Goal: Task Accomplishment & Management: Manage account settings

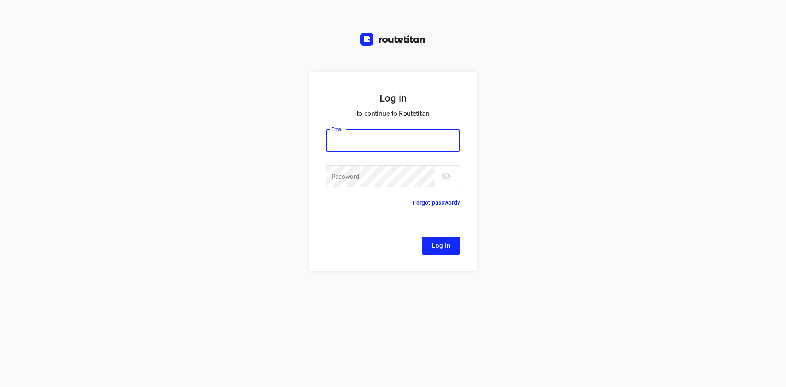
click at [422, 237] on button "Log In" at bounding box center [441, 246] width 38 height 18
type input "remco@fruitopjewerk.nl"
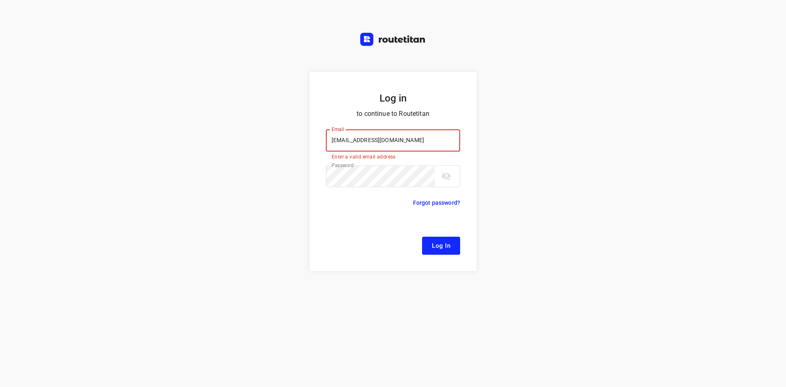
click at [447, 251] on span "Log In" at bounding box center [441, 245] width 18 height 11
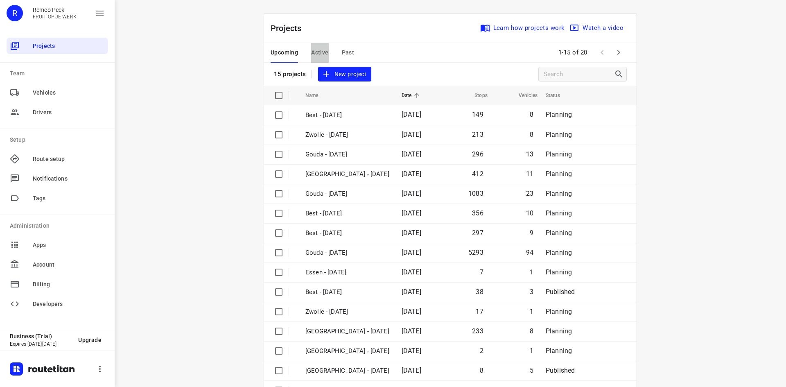
click at [317, 48] on span "Active" at bounding box center [319, 53] width 17 height 10
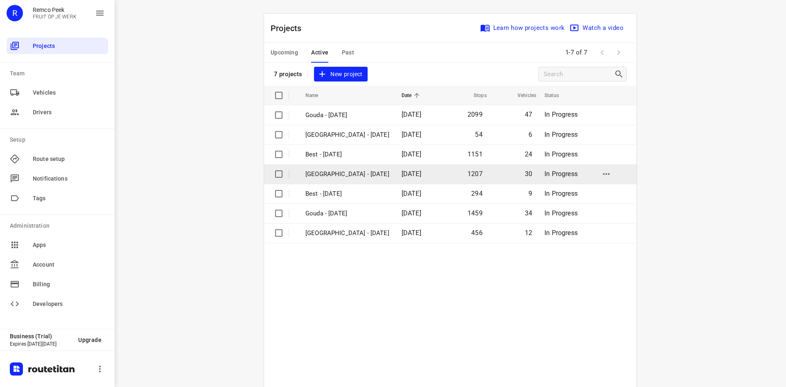
click at [325, 177] on p "Zwolle - Wednesday" at bounding box center [347, 174] width 84 height 9
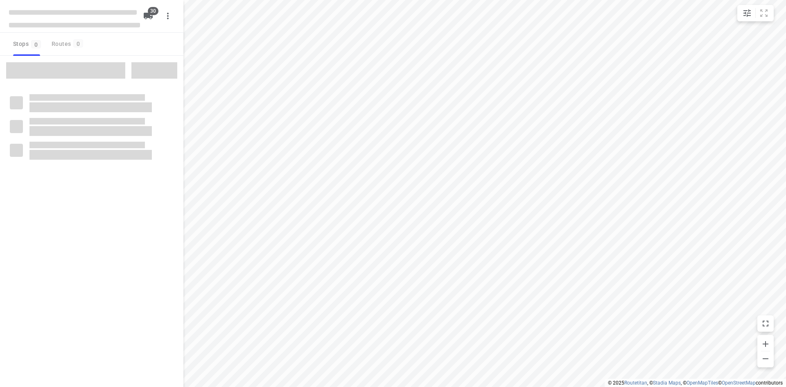
checkbox input "true"
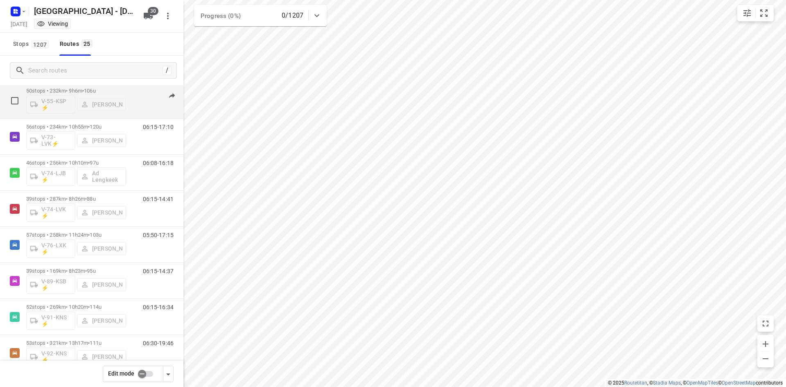
scroll to position [491, 0]
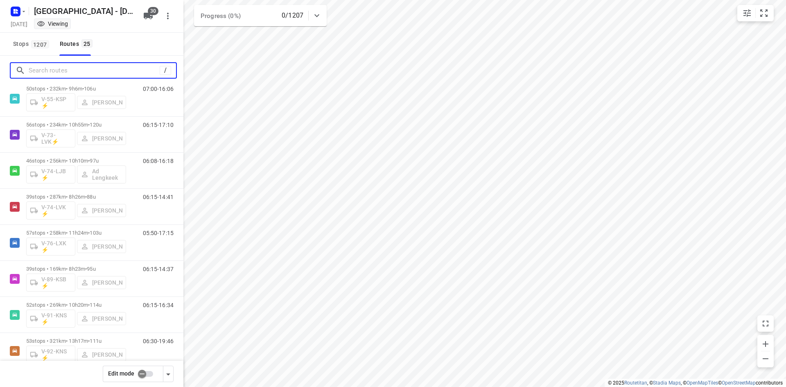
click at [66, 71] on input "Search routes" at bounding box center [94, 70] width 131 height 13
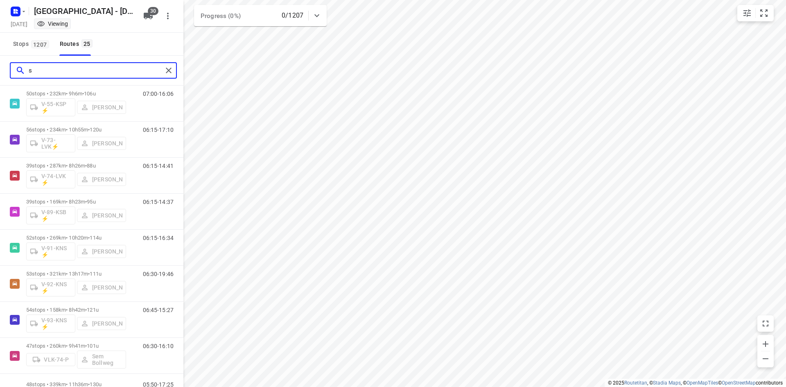
scroll to position [0, 0]
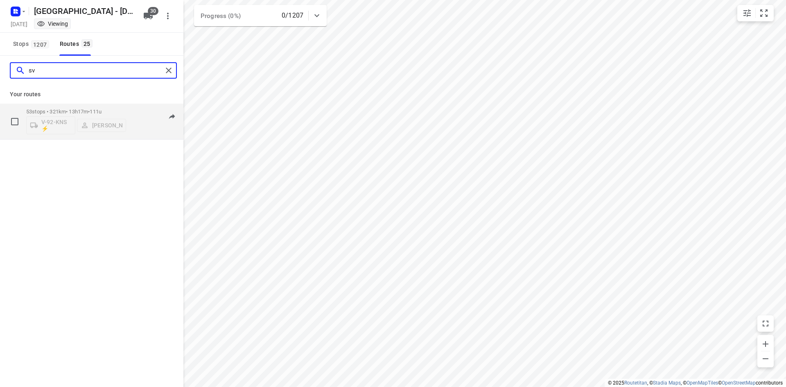
type input "sv"
click at [81, 111] on p "53 stops • 321km • 13h17m • 111u" at bounding box center [76, 112] width 100 height 6
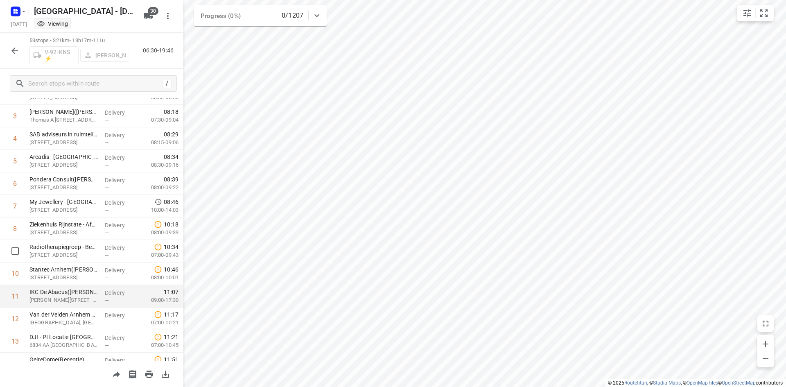
scroll to position [82, 0]
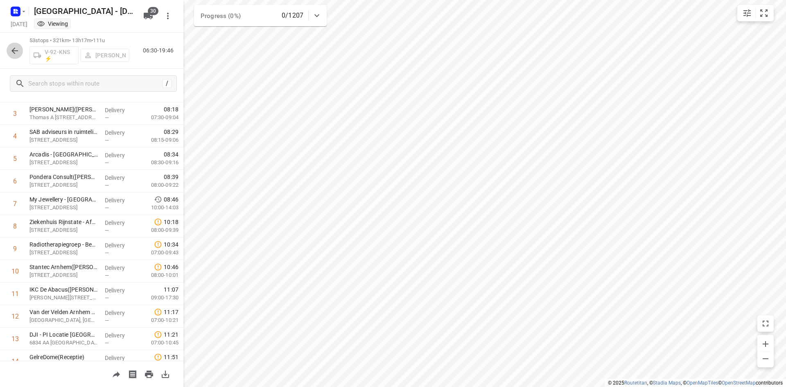
click at [9, 49] on button "button" at bounding box center [15, 51] width 16 height 16
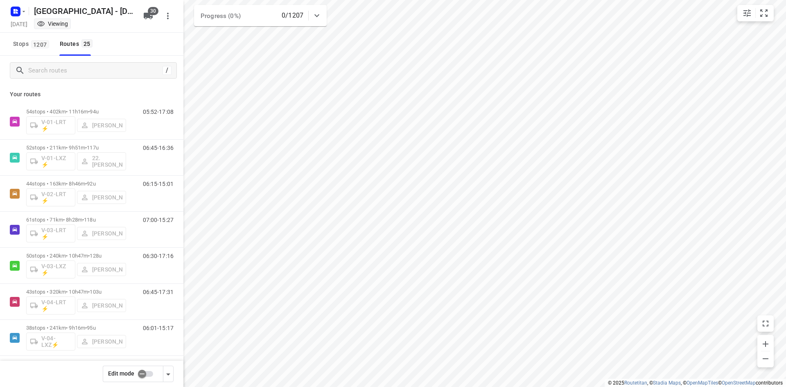
click at [147, 373] on input "checkbox" at bounding box center [142, 374] width 47 height 16
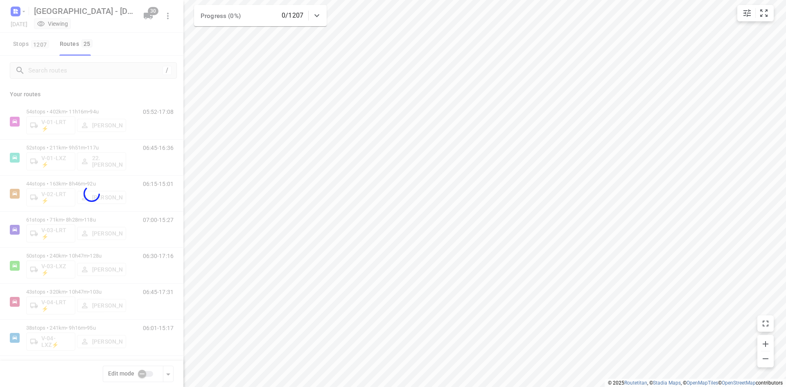
checkbox input "true"
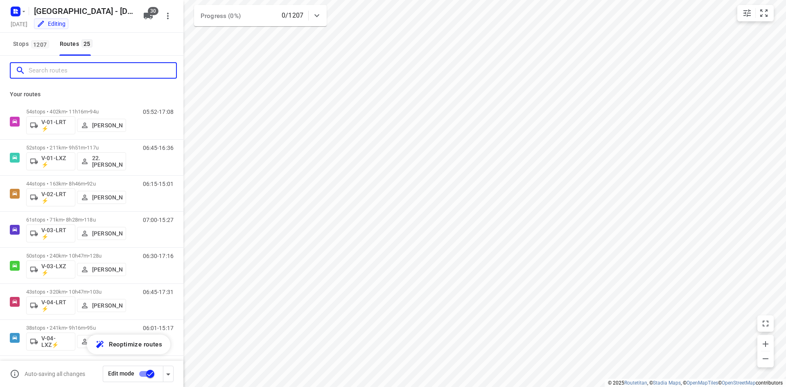
click at [40, 69] on input "Search routes" at bounding box center [102, 70] width 147 height 13
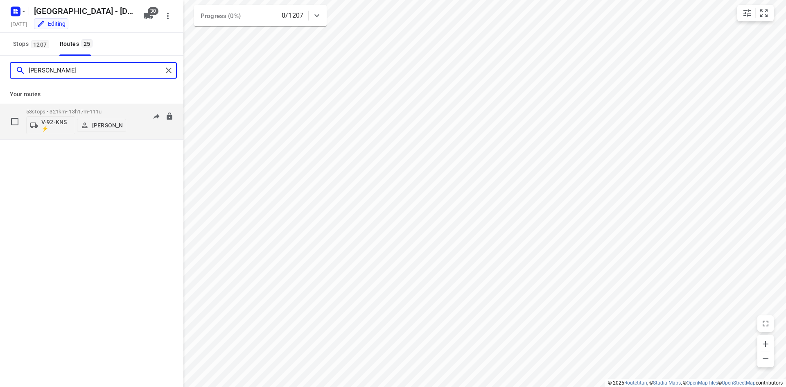
type input "sven"
click at [102, 129] on p "Sven Hageman" at bounding box center [107, 125] width 30 height 7
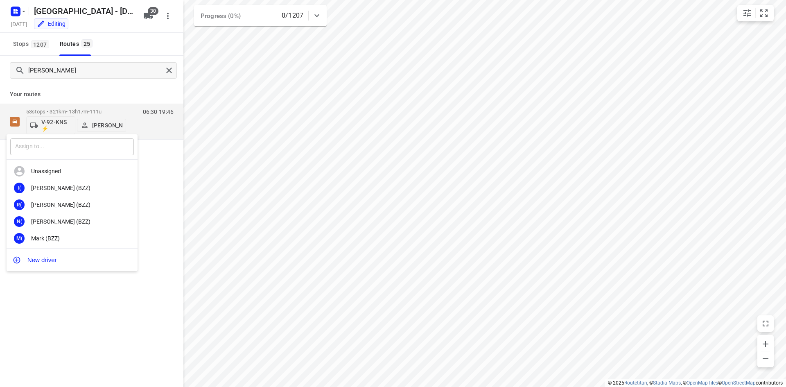
click at [54, 145] on input "text" at bounding box center [72, 146] width 124 height 17
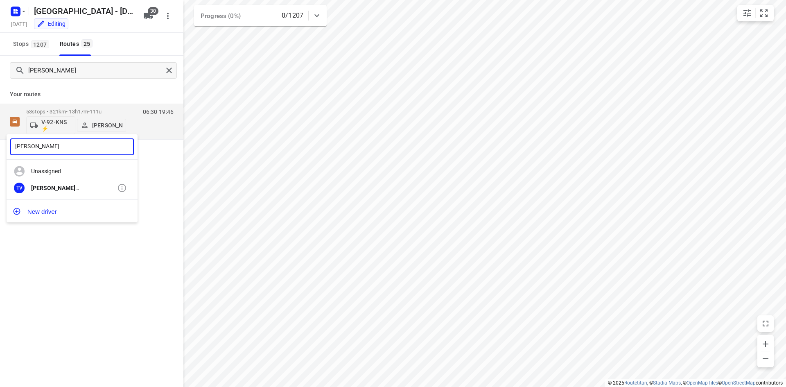
type input "thom"
click at [69, 191] on div "Thom Van Oenen" at bounding box center [74, 188] width 86 height 7
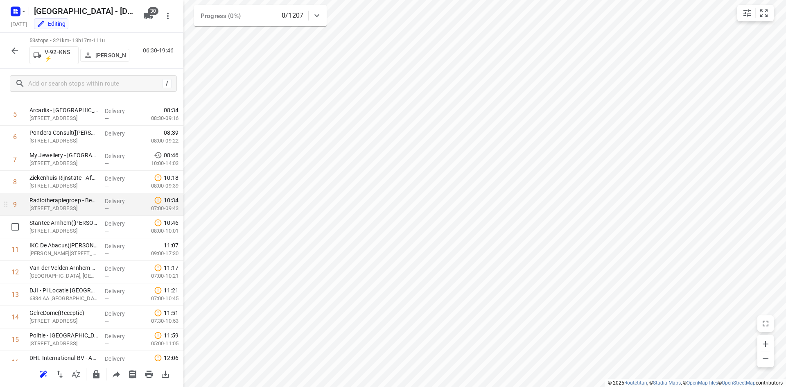
scroll to position [94, 0]
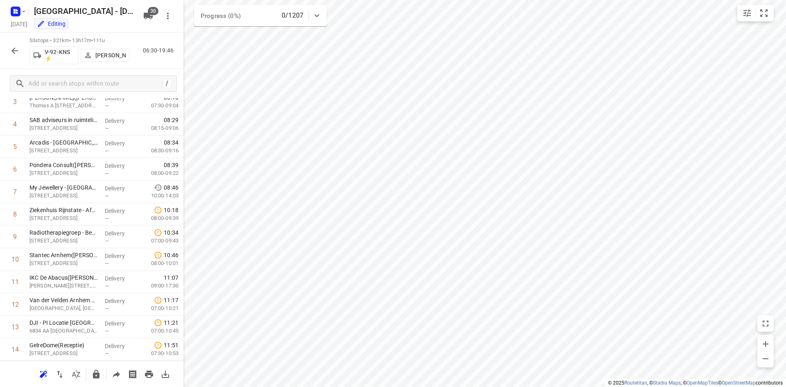
click at [16, 51] on icon "button" at bounding box center [15, 51] width 10 height 10
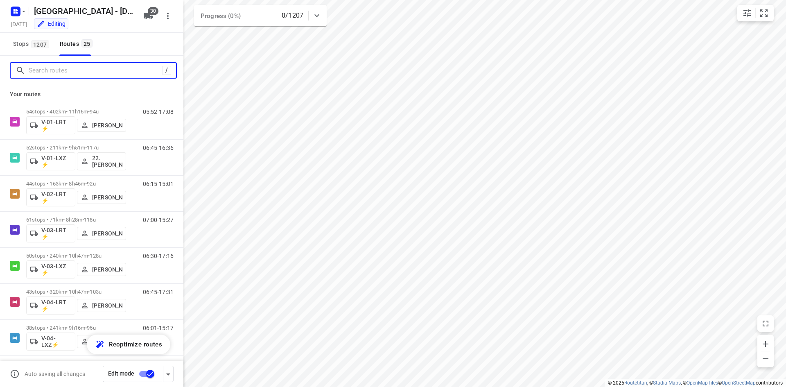
click at [46, 70] on input "Search routes" at bounding box center [96, 70] width 134 height 13
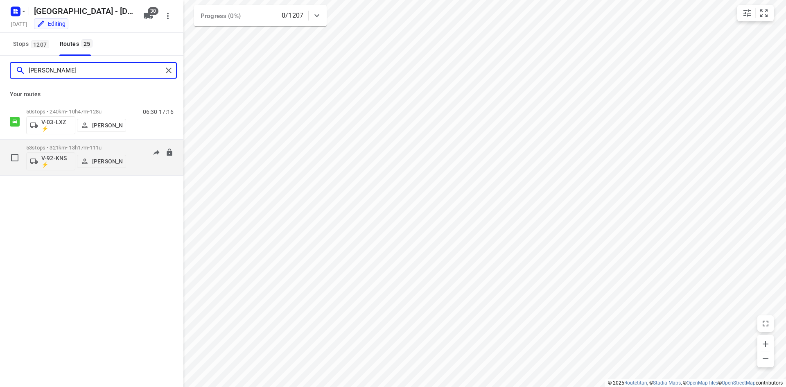
type input "thom"
click at [110, 145] on p "53 stops • 321km • 13h17m • 111u" at bounding box center [76, 148] width 100 height 6
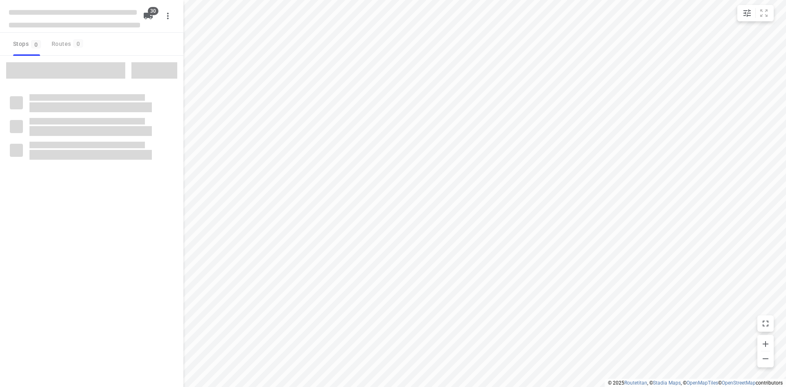
checkbox input "true"
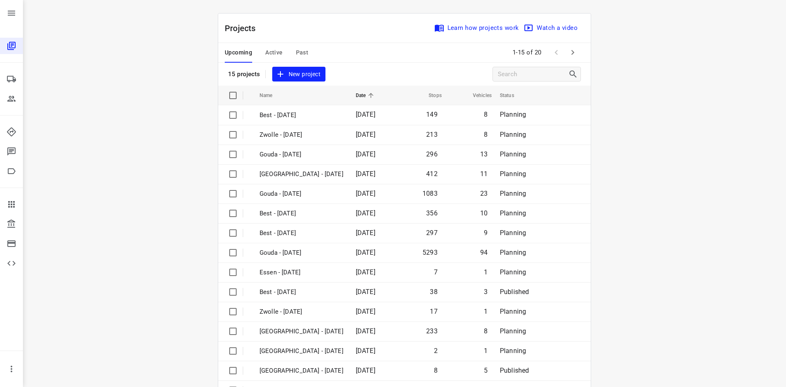
click at [277, 50] on span "Active" at bounding box center [273, 53] width 17 height 10
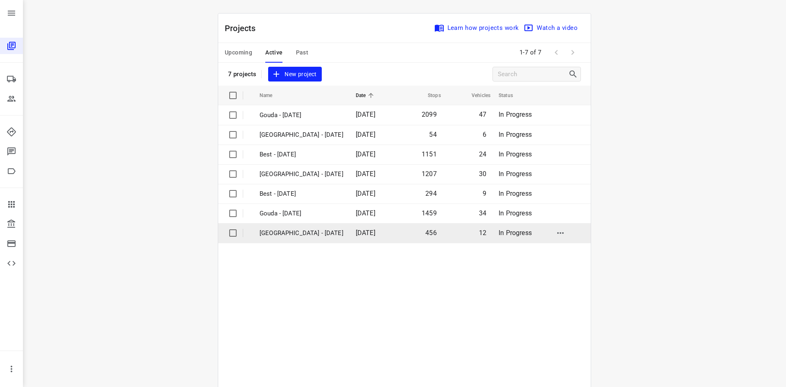
click at [286, 237] on p "Zwolle - Tuesday" at bounding box center [302, 233] width 84 height 9
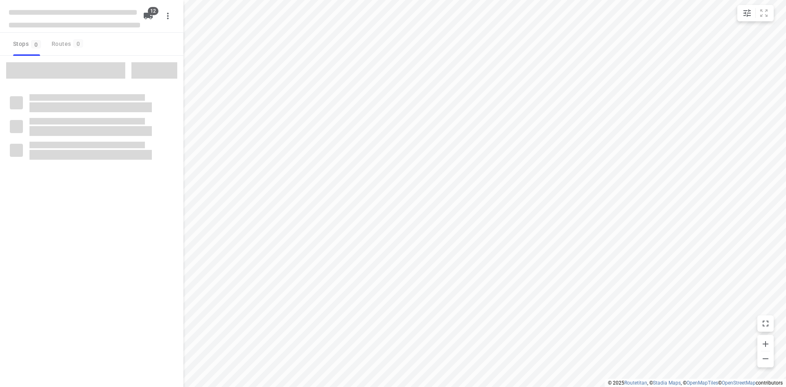
checkbox input "true"
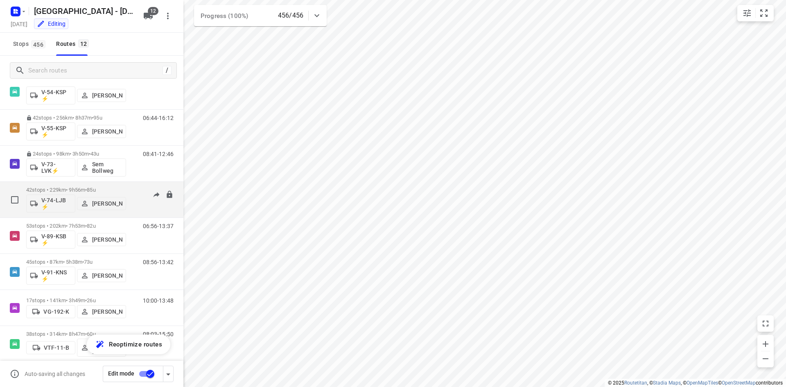
scroll to position [183, 0]
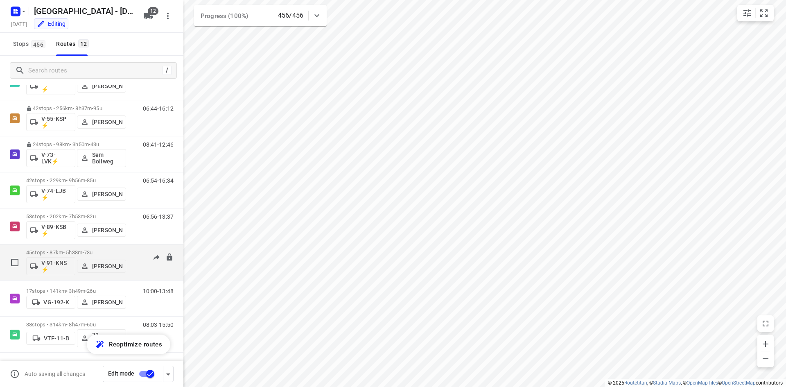
click at [94, 249] on div "45 stops • 87km • 5h38m • 73u V-91-KNS ⚡ Bas Geertsema" at bounding box center [76, 262] width 100 height 34
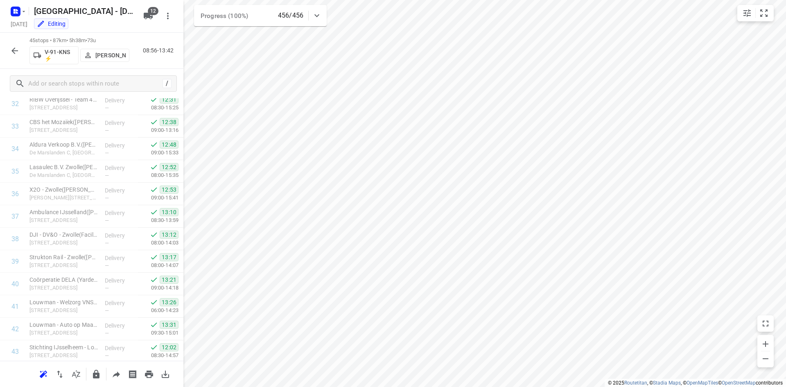
scroll to position [815, 0]
click at [11, 54] on icon "button" at bounding box center [15, 51] width 10 height 10
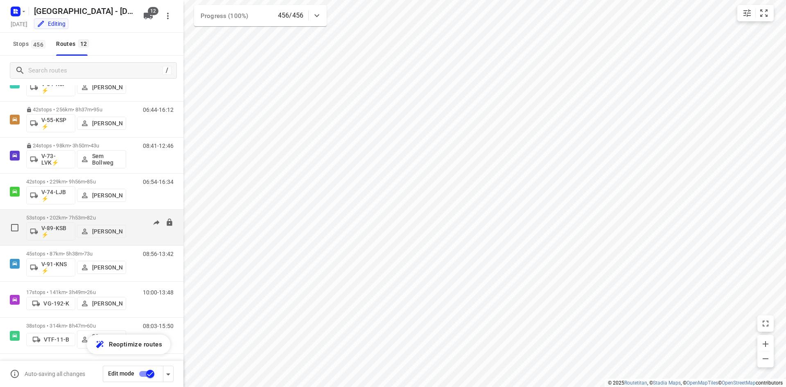
scroll to position [183, 0]
click at [66, 217] on p "53 stops • 202km • 7h53m • 82u" at bounding box center [76, 216] width 100 height 6
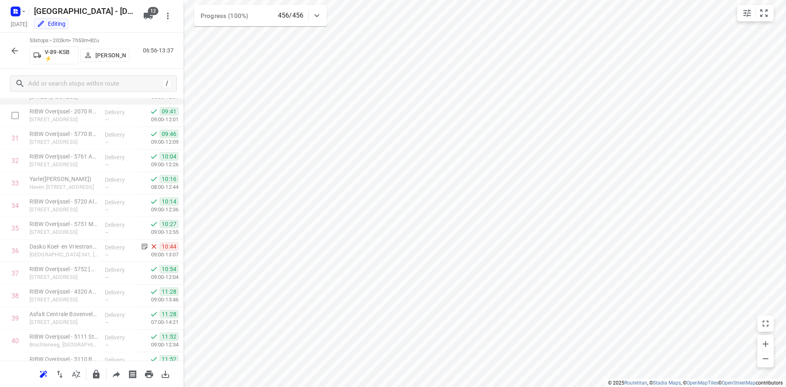
scroll to position [696, 0]
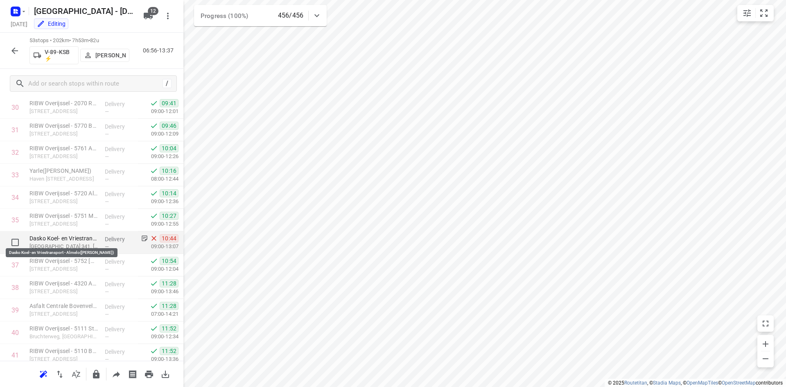
click at [72, 239] on p "Dasko Koel- en Vriestransport - Almelo(Paulien Dasselaar)" at bounding box center [63, 238] width 69 height 8
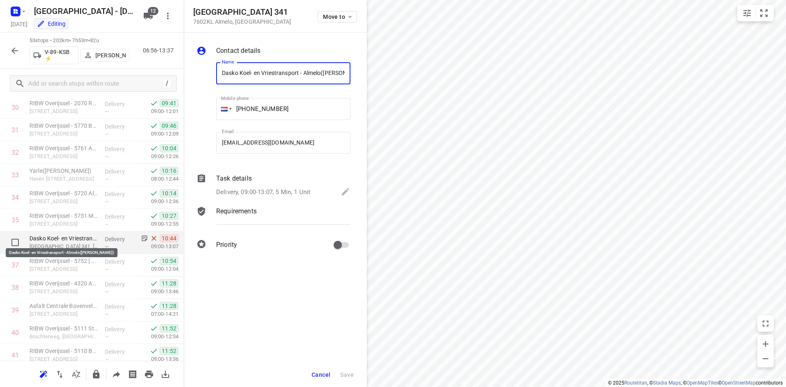
scroll to position [0, 28]
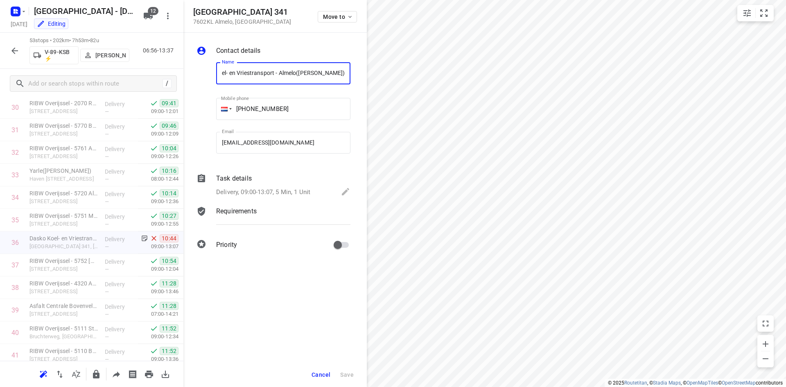
click at [202, 179] on icon at bounding box center [202, 179] width 10 height 10
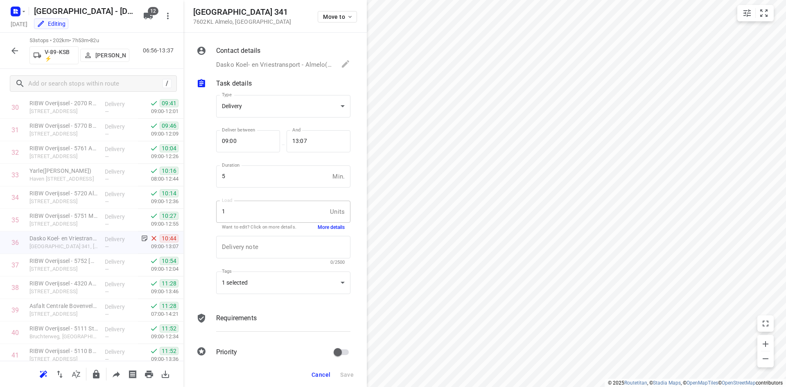
click at [324, 225] on button "More details" at bounding box center [331, 227] width 27 height 7
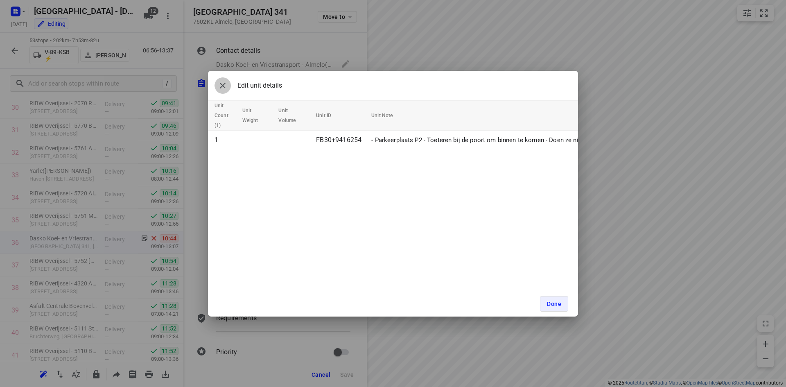
click at [221, 86] on icon "button" at bounding box center [223, 86] width 10 height 10
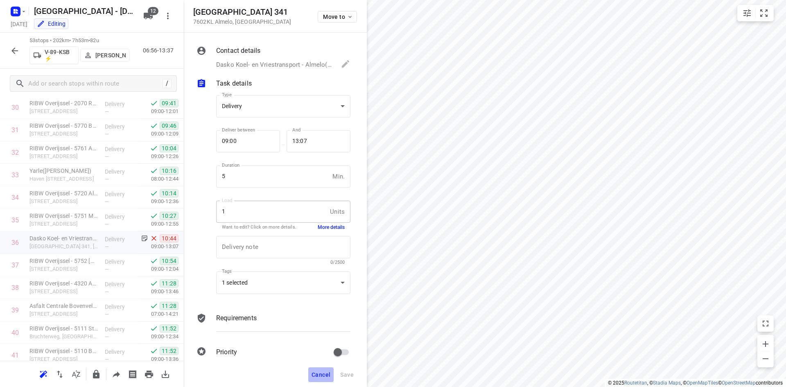
click at [327, 371] on span "Cancel" at bounding box center [321, 374] width 19 height 7
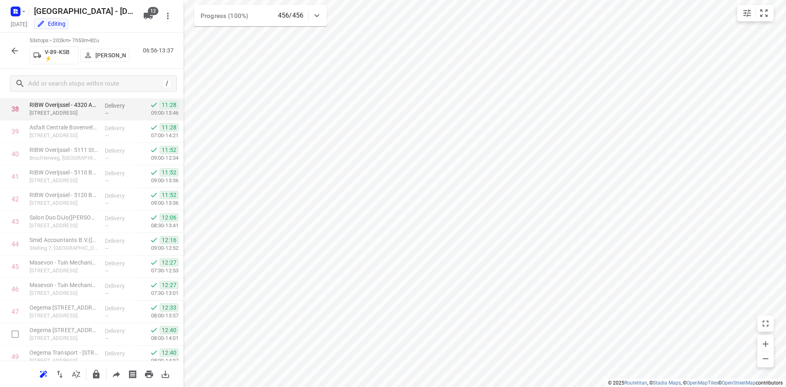
scroll to position [995, 0]
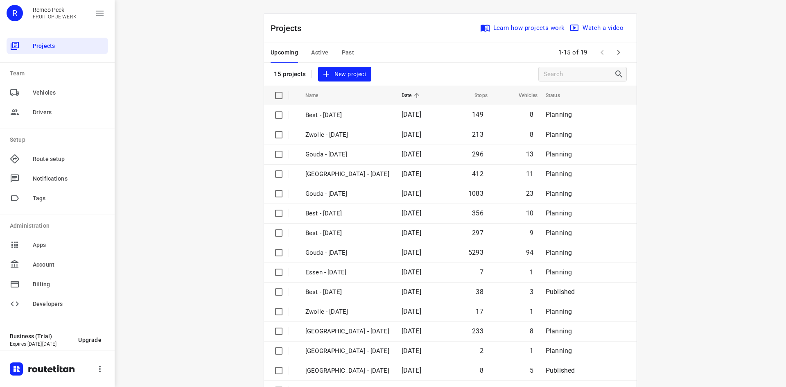
click at [317, 51] on span "Active" at bounding box center [319, 53] width 17 height 10
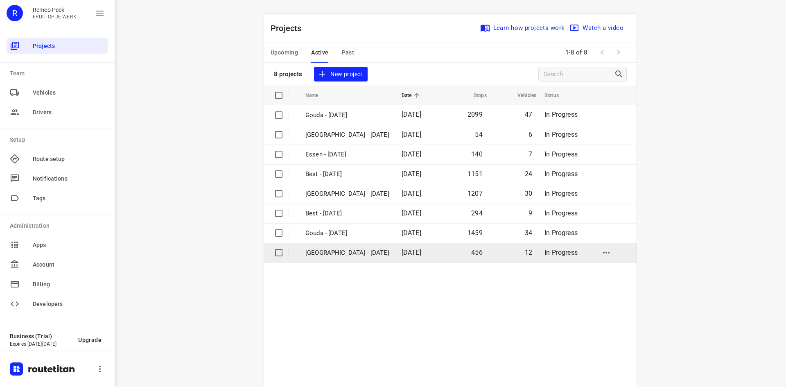
click at [320, 253] on p "[GEOGRAPHIC_DATA] - [DATE]" at bounding box center [347, 252] width 84 height 9
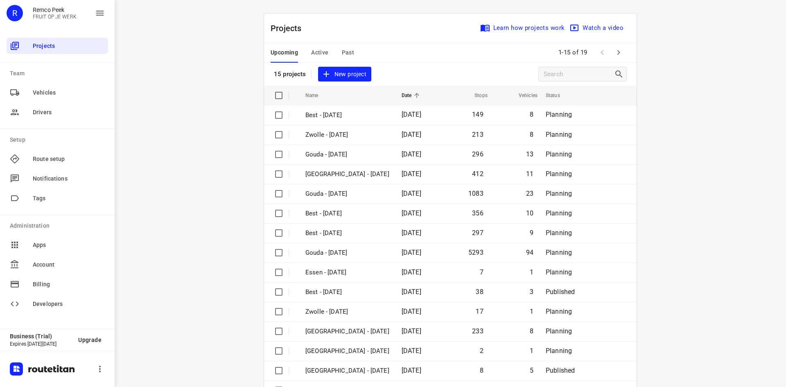
click at [312, 49] on span "Active" at bounding box center [319, 53] width 17 height 10
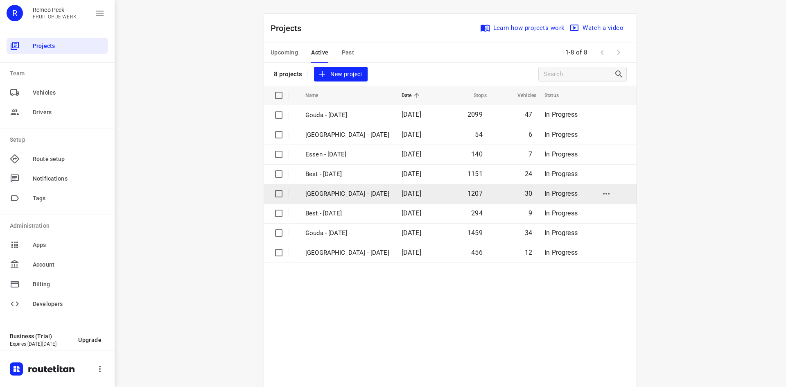
click at [319, 189] on p "[GEOGRAPHIC_DATA] - [DATE]" at bounding box center [347, 193] width 84 height 9
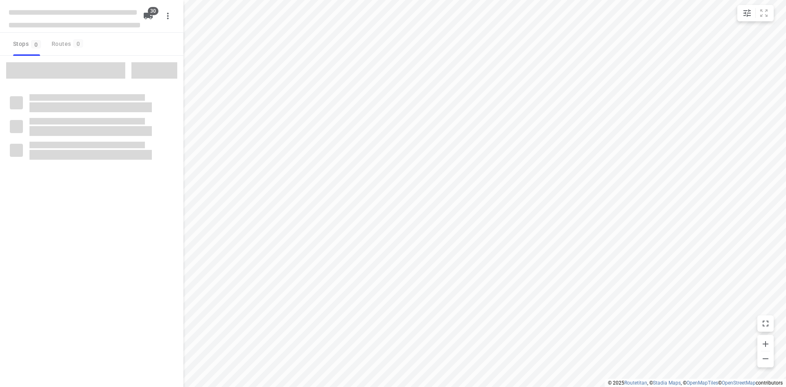
checkbox input "true"
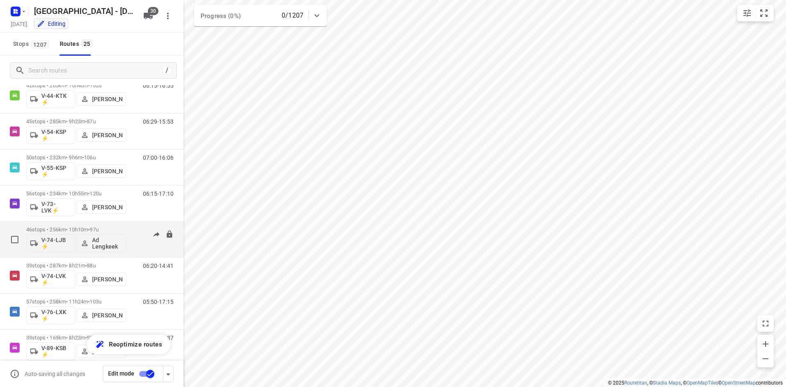
scroll to position [410, 0]
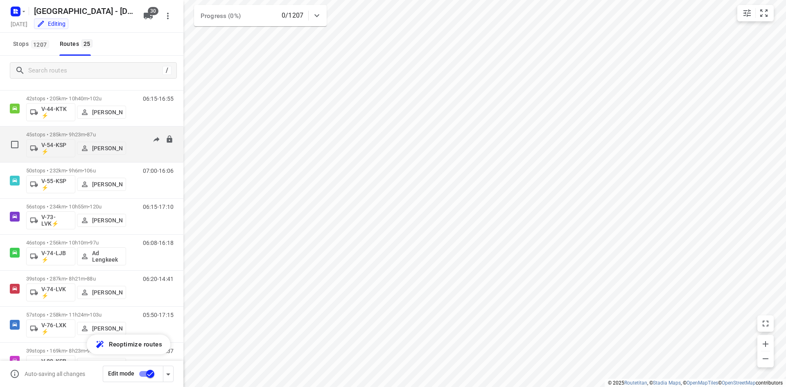
click at [66, 135] on p "45 stops • 285km • 9h23m • 87u" at bounding box center [76, 134] width 100 height 6
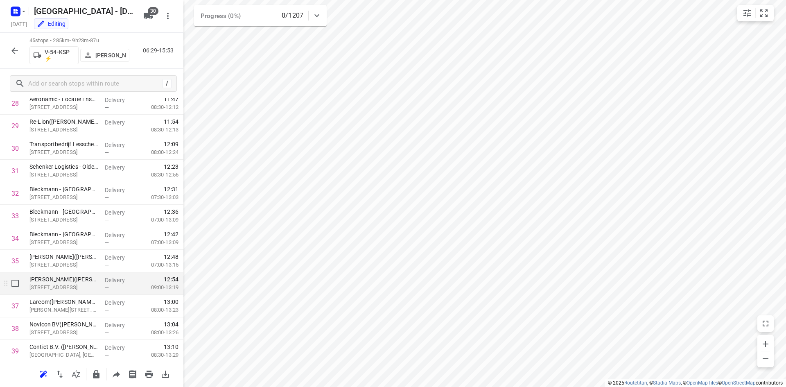
scroll to position [815, 0]
click at [15, 49] on icon "button" at bounding box center [15, 51] width 10 height 10
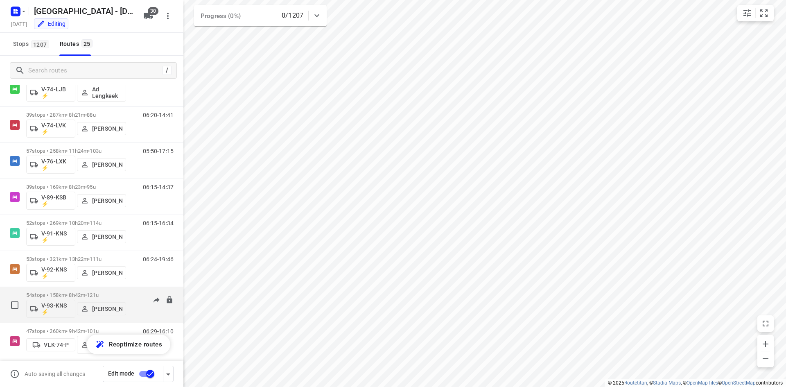
scroll to position [614, 0]
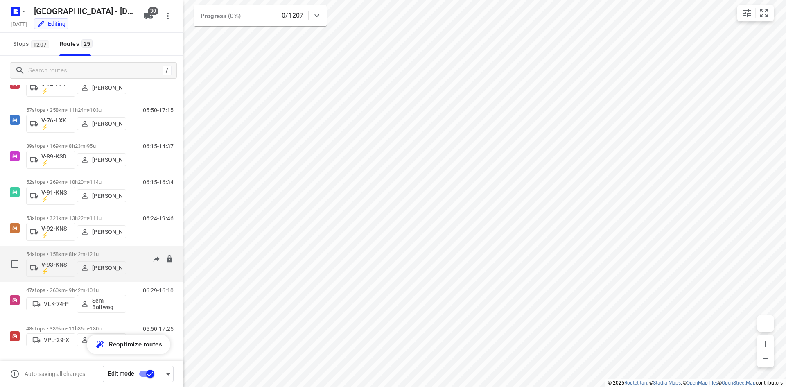
click at [54, 255] on p "54 stops • 158km • 8h42m • 121u" at bounding box center [76, 254] width 100 height 6
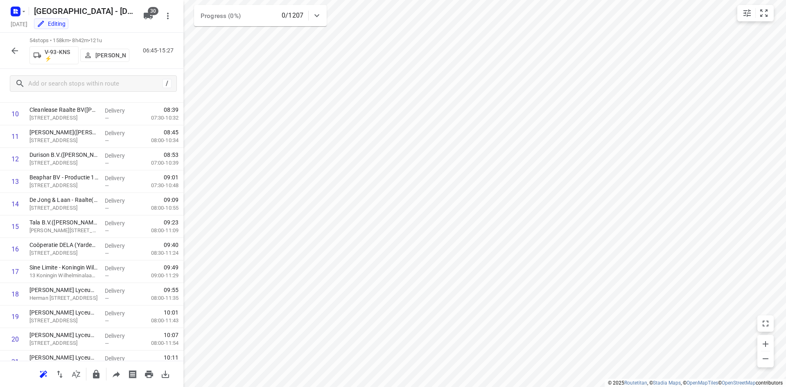
scroll to position [0, 0]
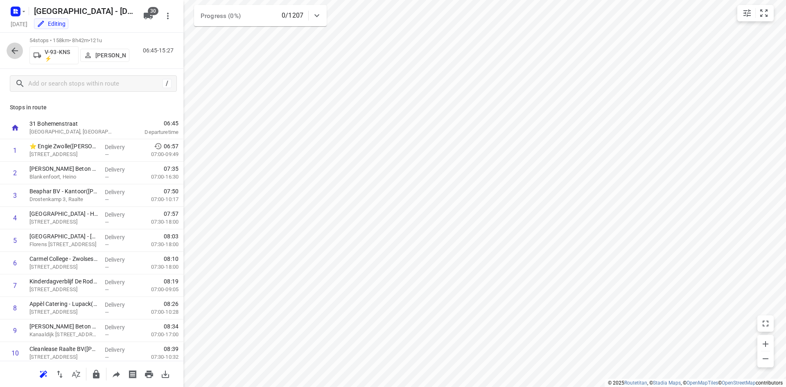
click at [7, 49] on button "button" at bounding box center [15, 51] width 16 height 16
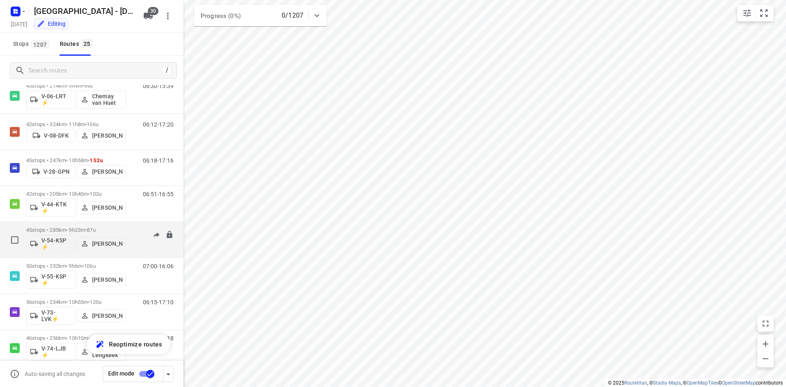
scroll to position [328, 0]
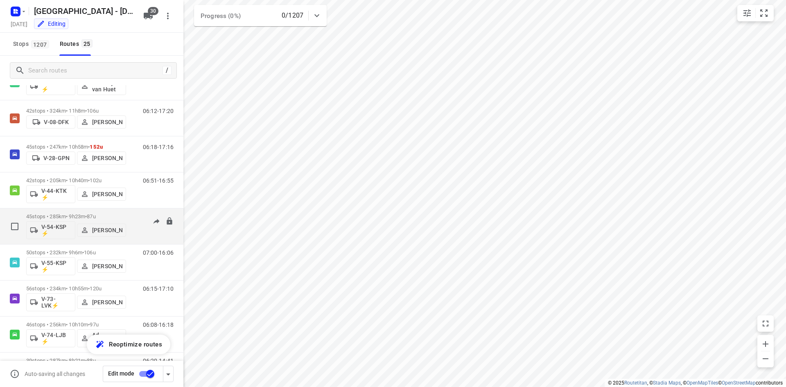
click at [104, 231] on p "[PERSON_NAME]" at bounding box center [107, 230] width 30 height 7
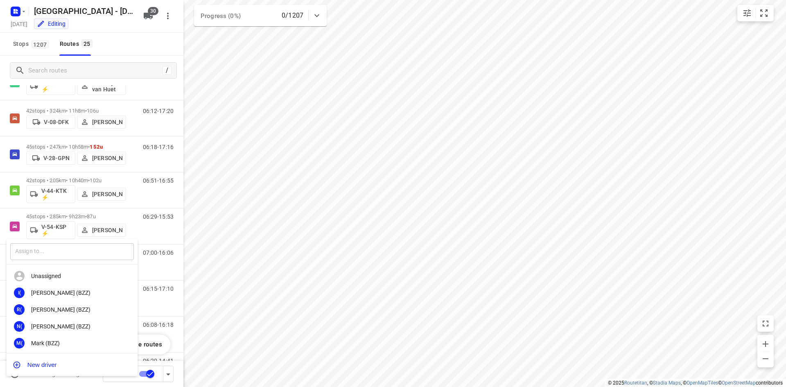
click at [48, 257] on input "text" at bounding box center [72, 251] width 124 height 17
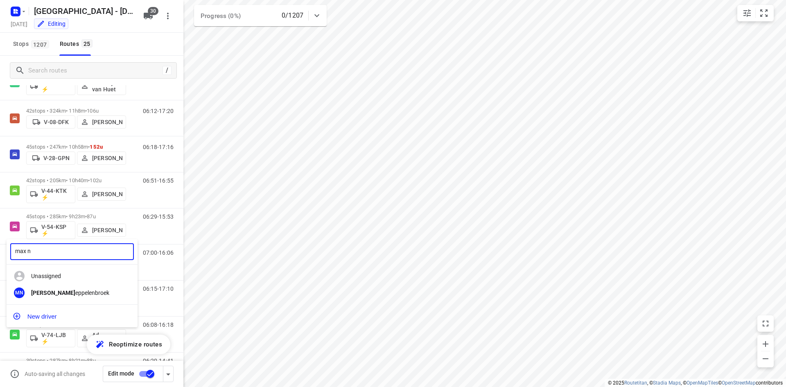
type input "max n"
click at [213, 120] on div at bounding box center [393, 193] width 786 height 387
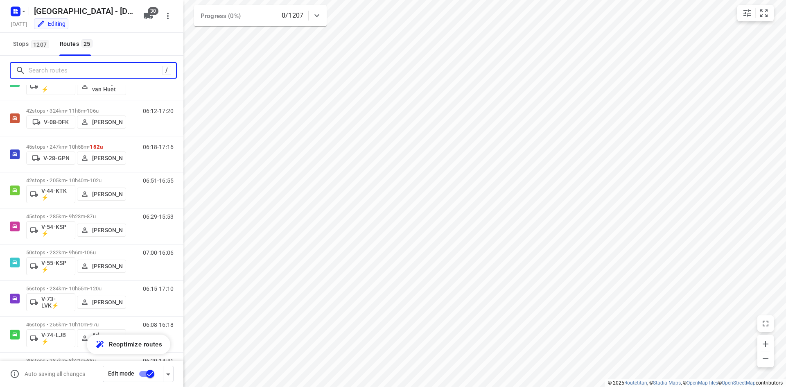
click at [53, 71] on input "Search routes" at bounding box center [96, 70] width 134 height 13
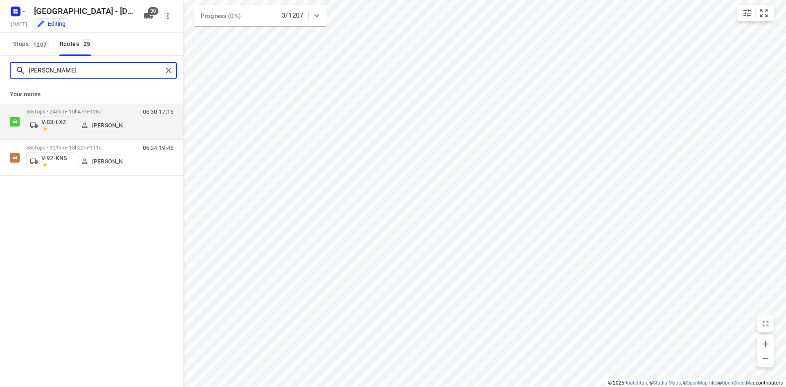
type input "thom"
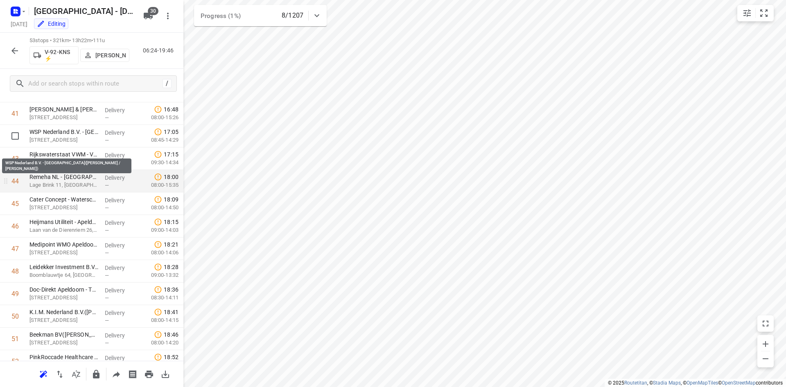
scroll to position [913, 0]
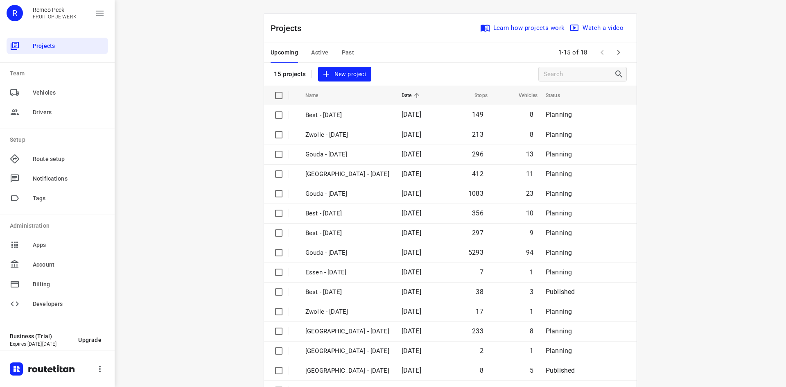
click at [312, 50] on span "Active" at bounding box center [319, 53] width 17 height 10
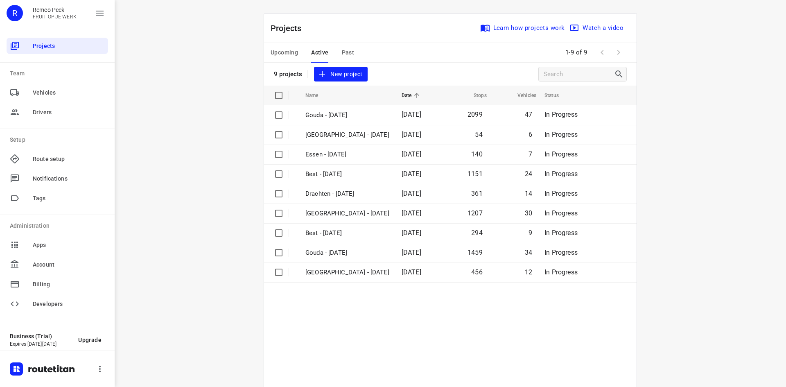
click at [287, 54] on span "Upcoming" at bounding box center [284, 53] width 27 height 10
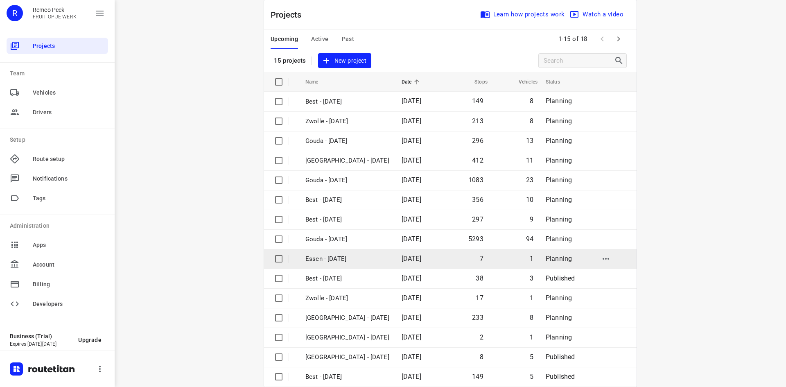
scroll to position [27, 0]
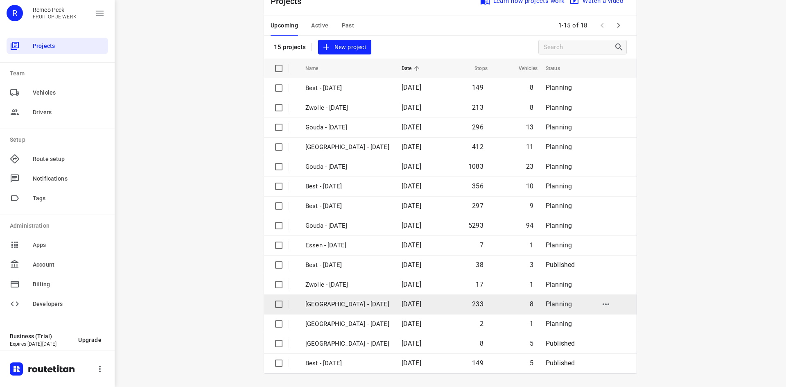
click at [330, 308] on p "[GEOGRAPHIC_DATA] - [DATE]" at bounding box center [347, 304] width 84 height 9
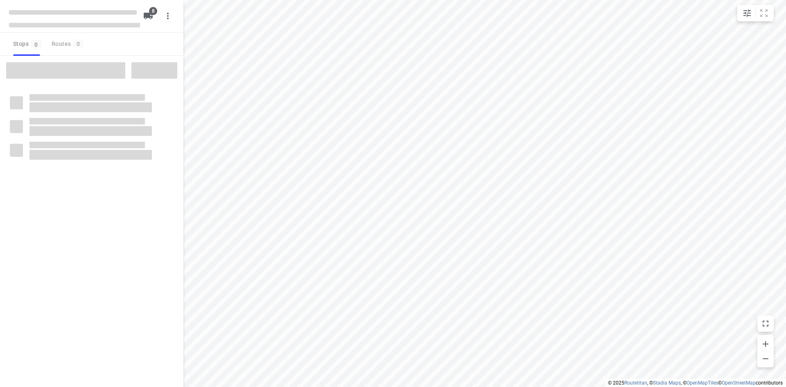
checkbox input "true"
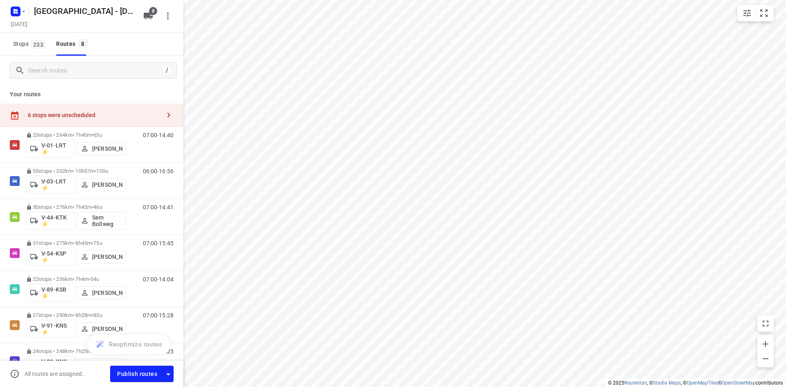
click at [63, 118] on div "6 stops were unscheduled" at bounding box center [94, 115] width 133 height 7
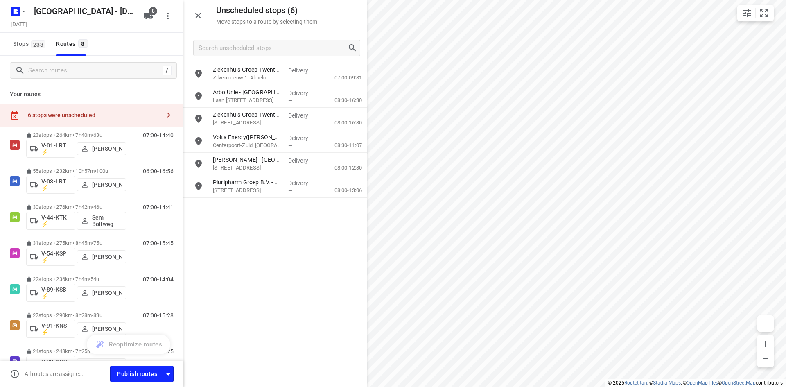
click at [198, 17] on icon "button" at bounding box center [198, 16] width 10 height 10
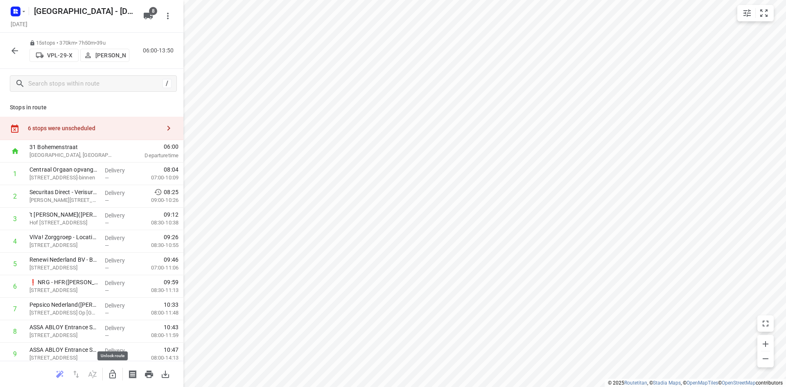
click at [116, 373] on icon "button" at bounding box center [113, 374] width 10 height 10
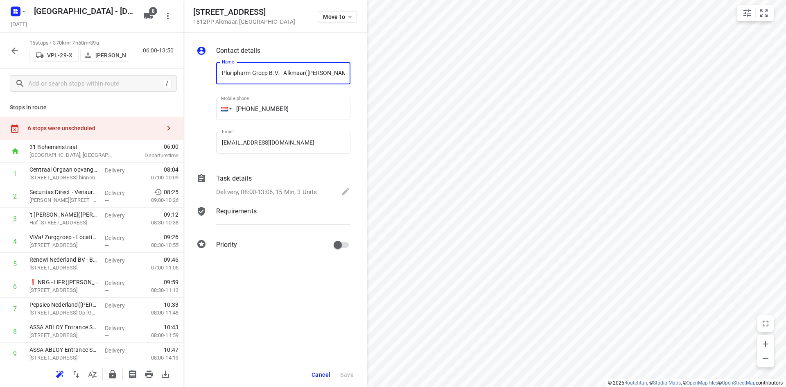
scroll to position [0, 5]
click at [328, 20] on button "Move to" at bounding box center [337, 16] width 39 height 11
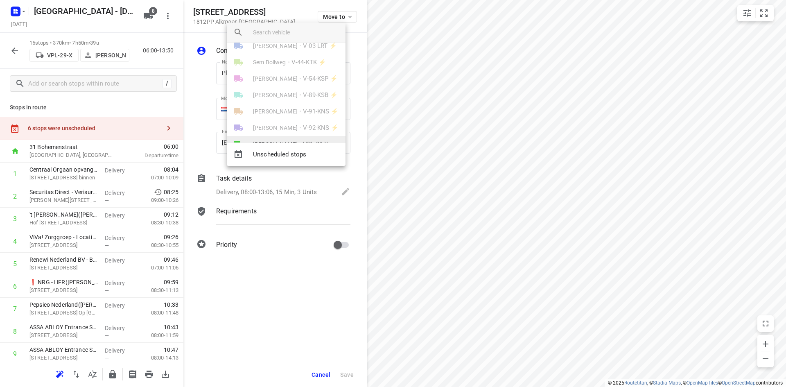
scroll to position [48, 0]
click at [271, 119] on li "Hans Oosterink • VPL-29-X" at bounding box center [286, 124] width 119 height 16
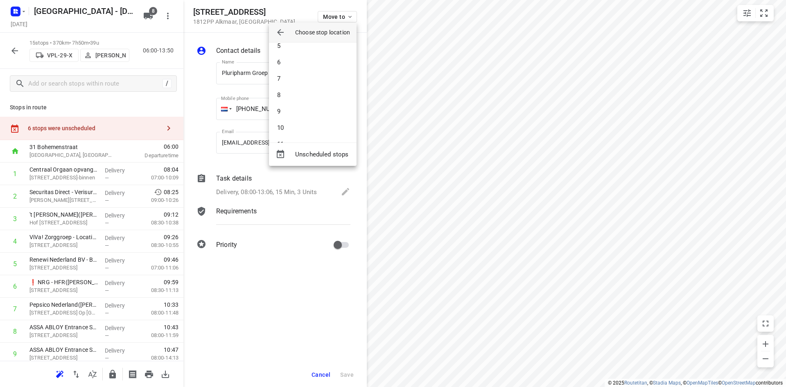
scroll to position [156, 0]
click at [289, 122] on li "15" at bounding box center [313, 128] width 88 height 16
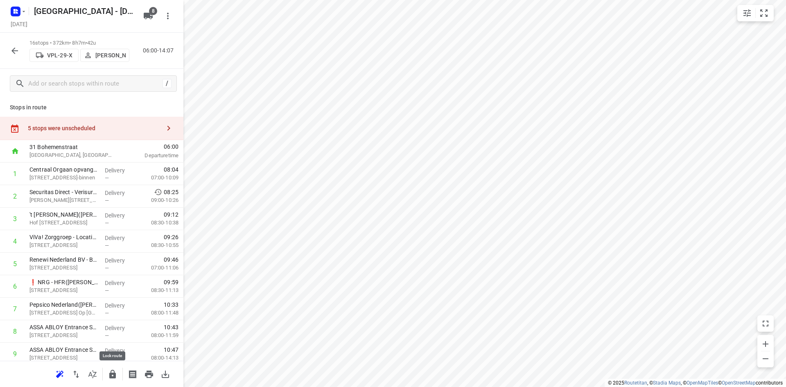
click at [116, 374] on icon "button" at bounding box center [112, 374] width 7 height 9
click at [118, 374] on button "button" at bounding box center [112, 374] width 16 height 16
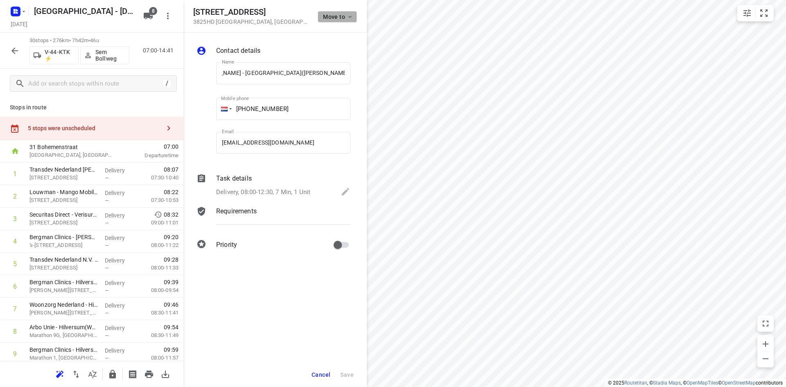
scroll to position [0, 0]
click at [335, 20] on button "Move to" at bounding box center [337, 16] width 39 height 11
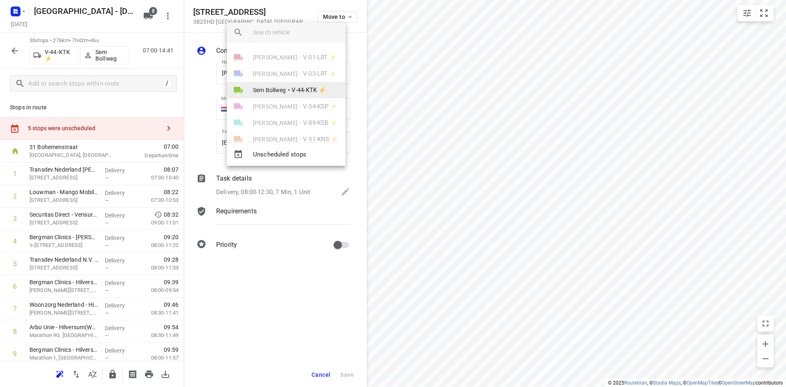
click at [294, 90] on span "V-44-KTK ⚡" at bounding box center [309, 90] width 35 height 9
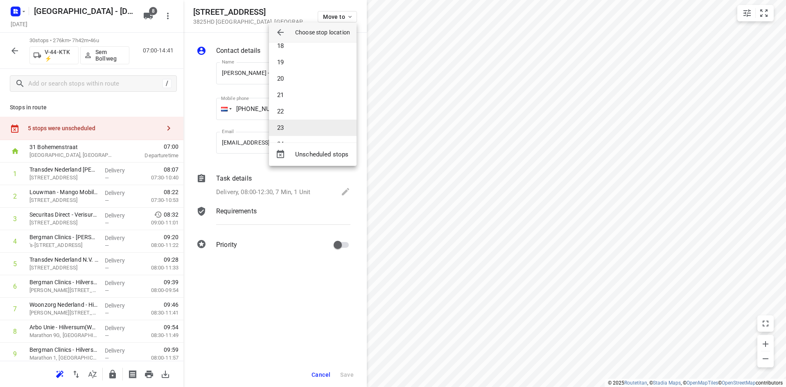
scroll to position [401, 0]
click at [290, 122] on li "30" at bounding box center [313, 128] width 88 height 16
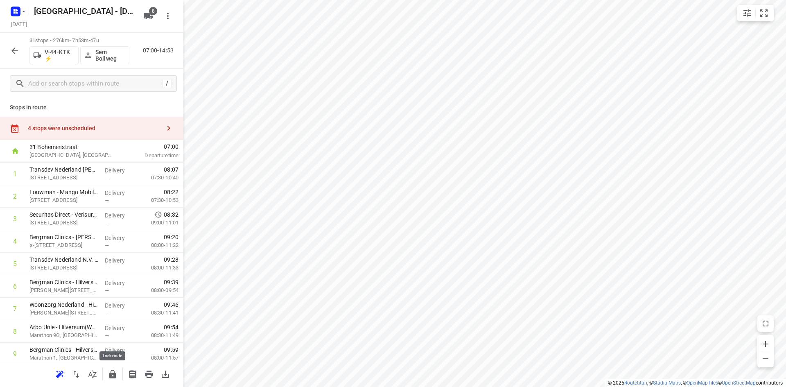
click at [116, 376] on icon "button" at bounding box center [112, 374] width 7 height 9
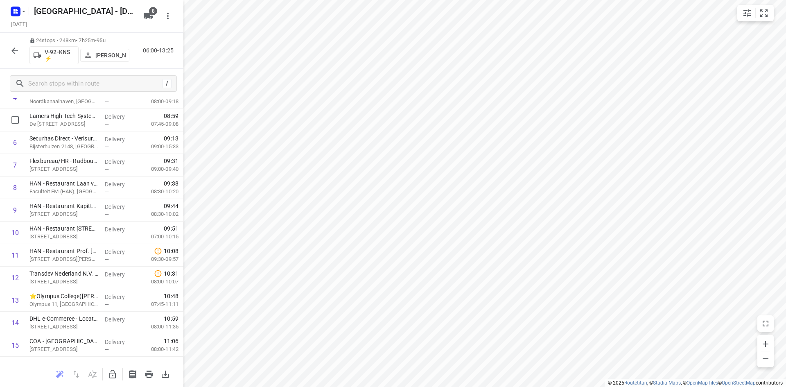
scroll to position [15, 0]
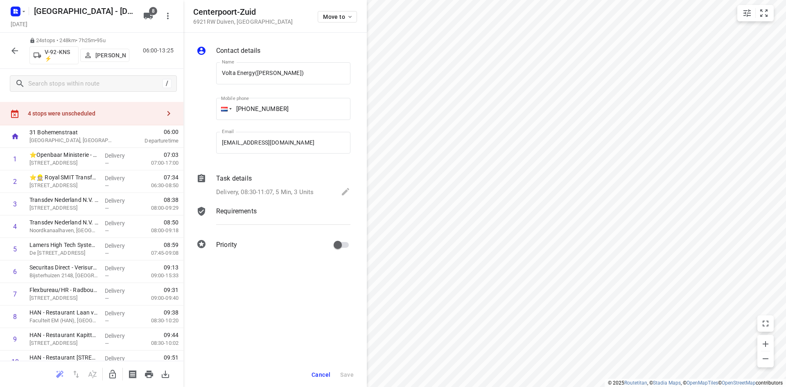
click at [203, 178] on icon at bounding box center [201, 178] width 7 height 8
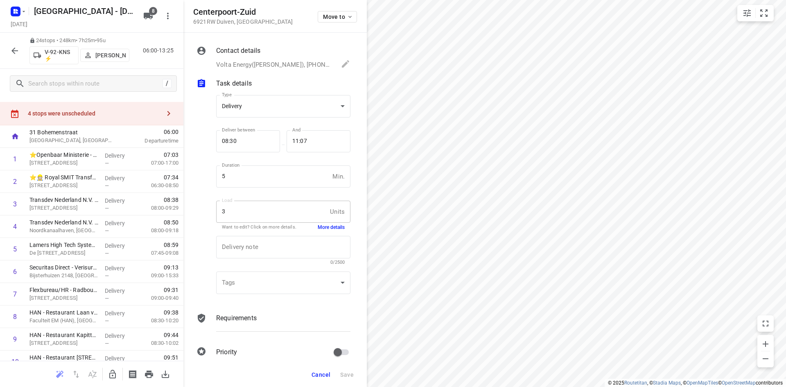
click at [329, 226] on button "More details" at bounding box center [331, 227] width 27 height 7
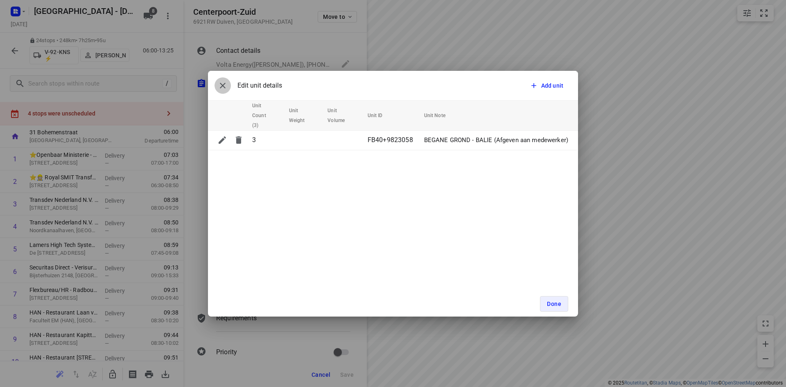
click at [218, 85] on icon "button" at bounding box center [223, 86] width 10 height 10
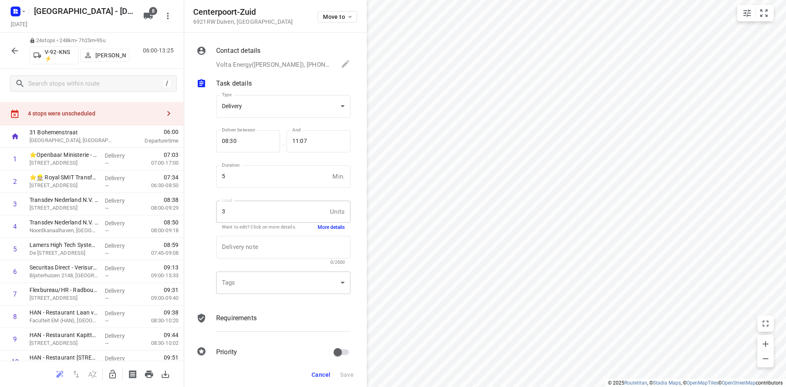
click at [257, 285] on div "​" at bounding box center [283, 283] width 134 height 23
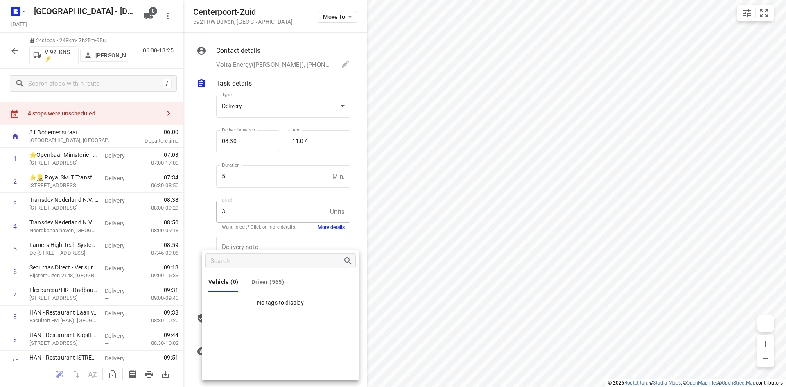
click at [267, 280] on span "Driver (565)" at bounding box center [267, 281] width 33 height 7
click at [222, 280] on span "Vehicle (0)" at bounding box center [223, 281] width 30 height 7
click at [484, 229] on div at bounding box center [393, 193] width 786 height 387
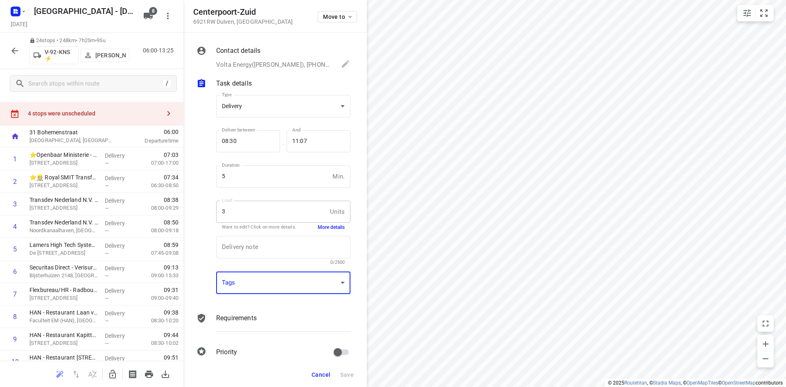
click at [310, 374] on button "Cancel" at bounding box center [320, 374] width 25 height 15
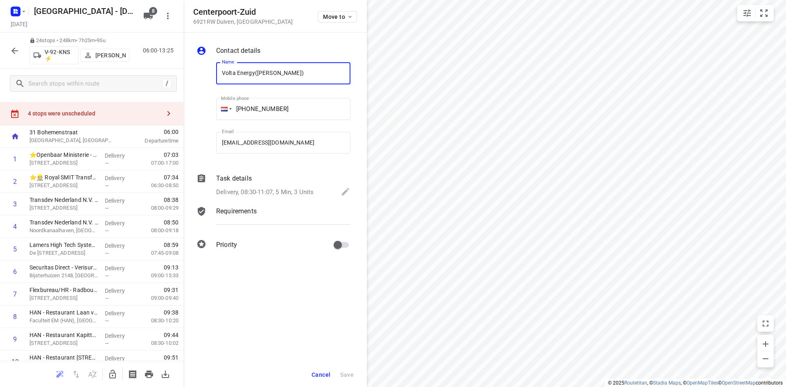
drag, startPoint x: 254, startPoint y: 73, endPoint x: 220, endPoint y: 73, distance: 34.4
click at [220, 73] on input "Volta Energy(Hester Steenman)" at bounding box center [283, 73] width 134 height 22
click at [333, 77] on input "Volta Energy(Hester Steenman)" at bounding box center [283, 73] width 134 height 22
click at [317, 369] on button "Cancel" at bounding box center [320, 374] width 25 height 15
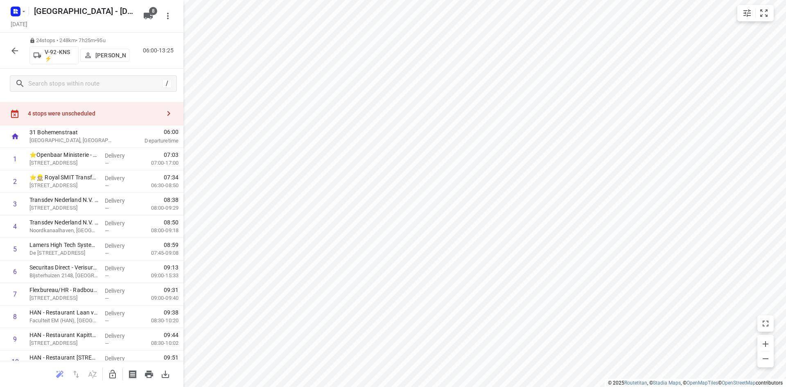
click at [112, 376] on icon "button" at bounding box center [113, 374] width 10 height 10
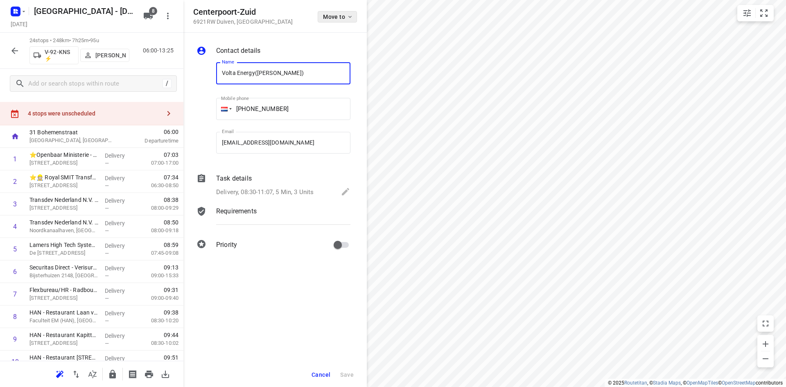
click at [341, 16] on span "Move to" at bounding box center [338, 17] width 30 height 7
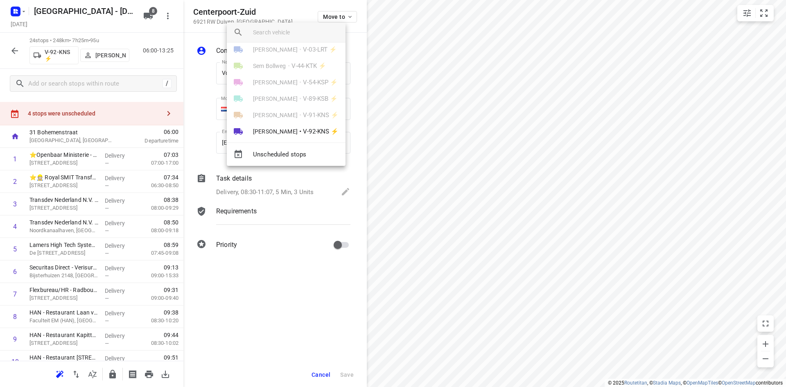
scroll to position [48, 0]
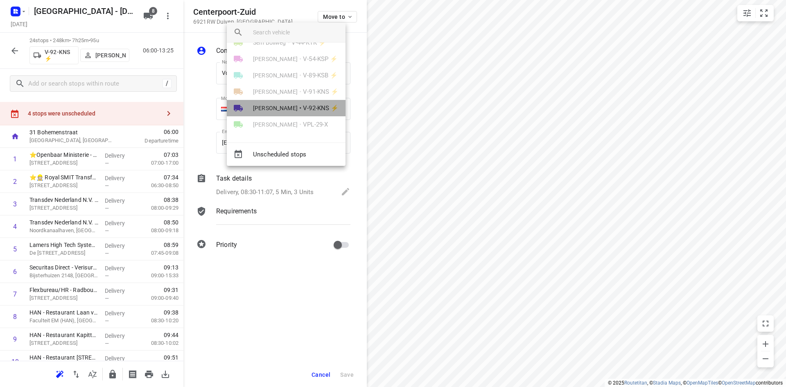
click at [306, 105] on span "V-92-KNS ⚡" at bounding box center [321, 108] width 36 height 9
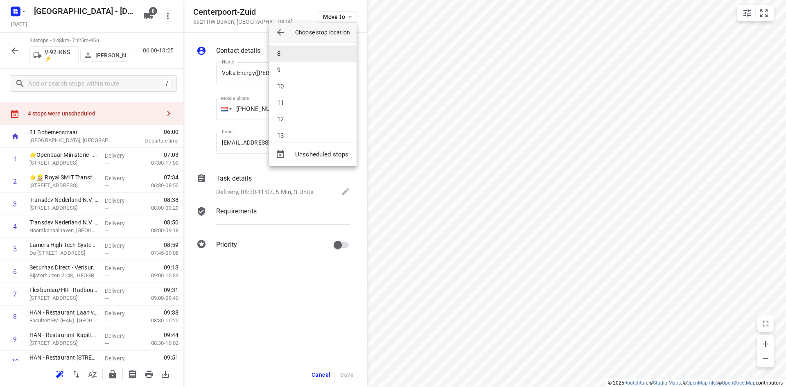
scroll to position [170, 0]
click at [293, 114] on li "15" at bounding box center [313, 113] width 88 height 16
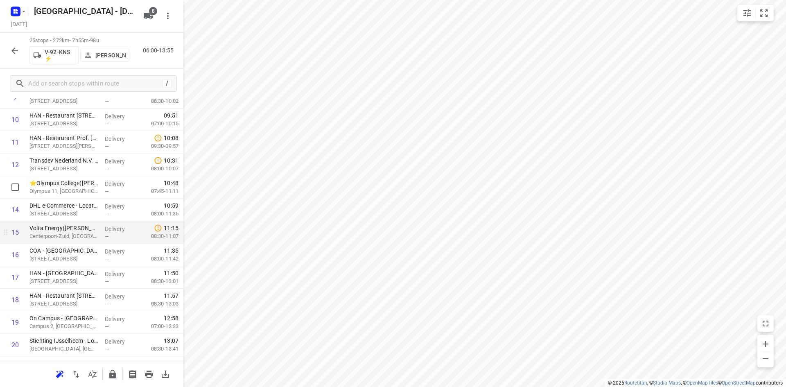
scroll to position [260, 0]
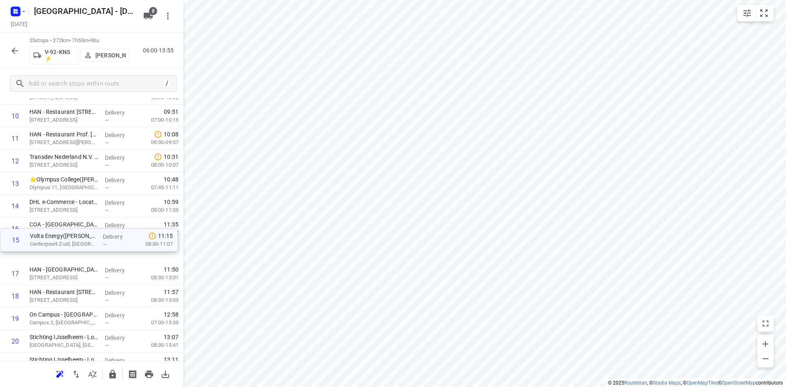
drag, startPoint x: 70, startPoint y: 233, endPoint x: 70, endPoint y: 248, distance: 15.2
click at [70, 248] on div "1 ⭐Openbaar Ministerie - Arnhem(Bart van der Hagen) Eusebiusbinnensingel 28, Ar…" at bounding box center [91, 183] width 183 height 563
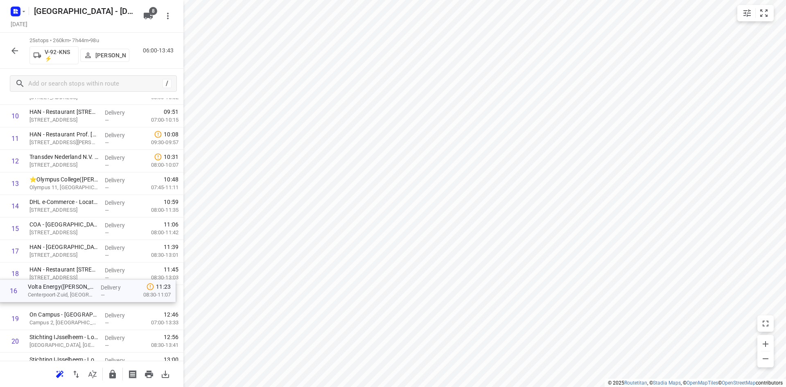
drag, startPoint x: 71, startPoint y: 267, endPoint x: 70, endPoint y: 297, distance: 29.5
click at [70, 297] on div "1 ⭐Openbaar Ministerie - Arnhem(Bart van der Hagen) Eusebiusbinnensingel 28, Ar…" at bounding box center [91, 183] width 183 height 563
click at [113, 375] on icon "button" at bounding box center [112, 374] width 7 height 9
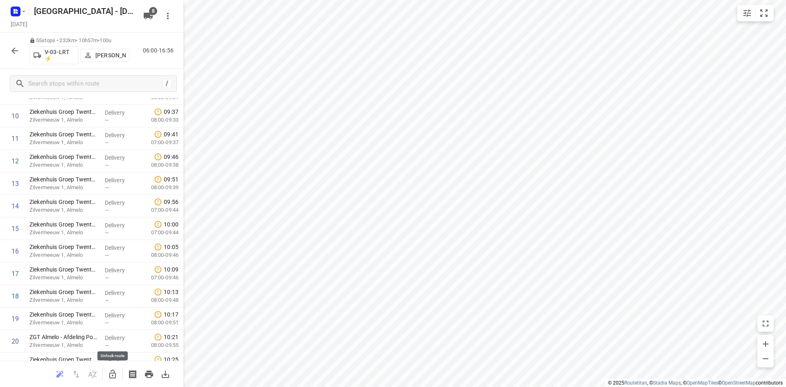
click at [116, 374] on icon "button" at bounding box center [112, 374] width 7 height 9
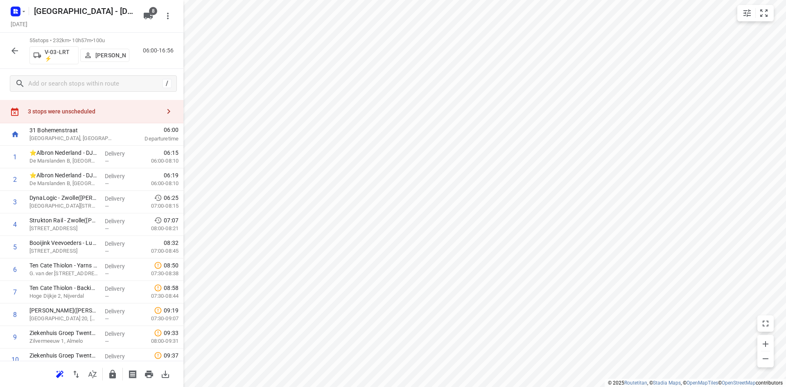
scroll to position [0, 0]
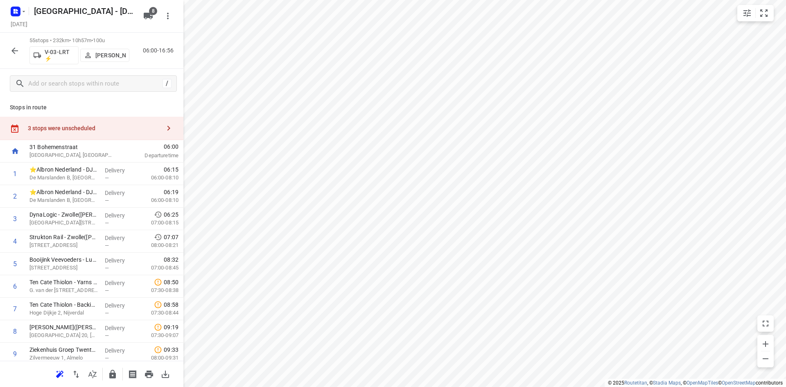
click at [109, 126] on div "3 stops were unscheduled" at bounding box center [94, 128] width 133 height 7
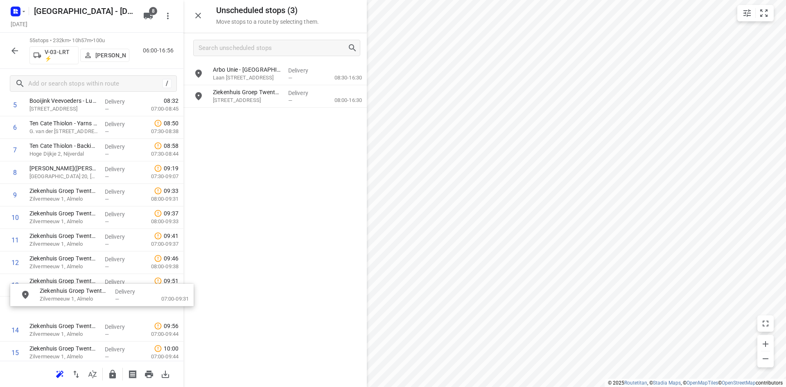
scroll to position [168, 0]
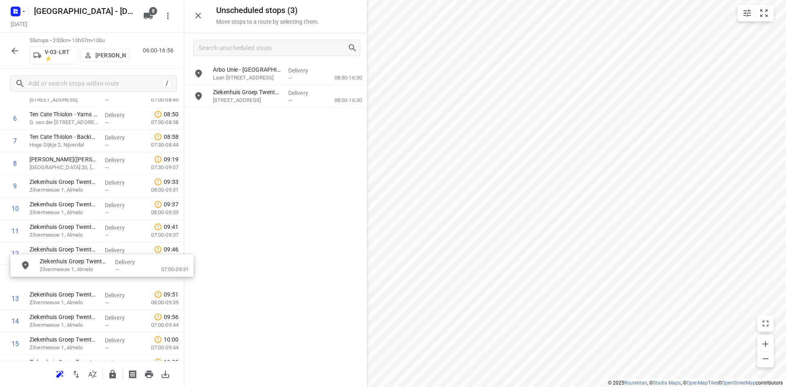
drag, startPoint x: 254, startPoint y: 74, endPoint x: 80, endPoint y: 268, distance: 260.4
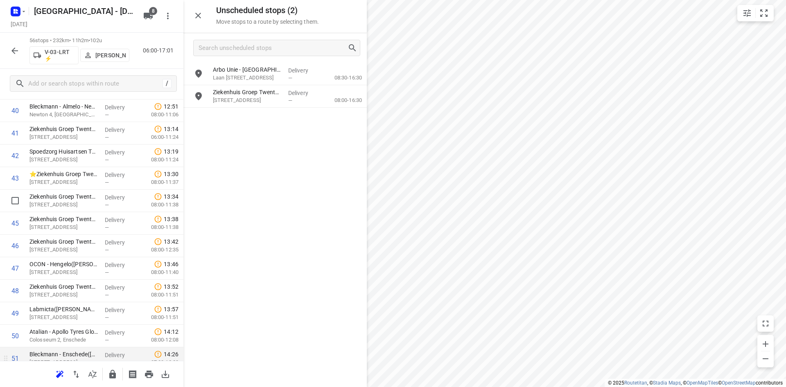
scroll to position [922, 0]
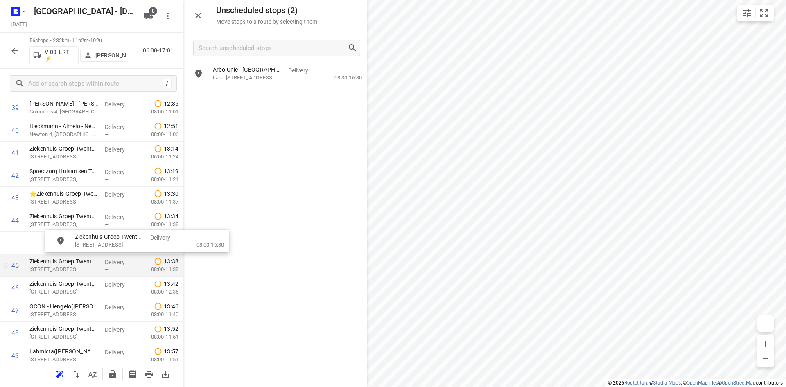
drag, startPoint x: 244, startPoint y: 103, endPoint x: 102, endPoint y: 256, distance: 208.3
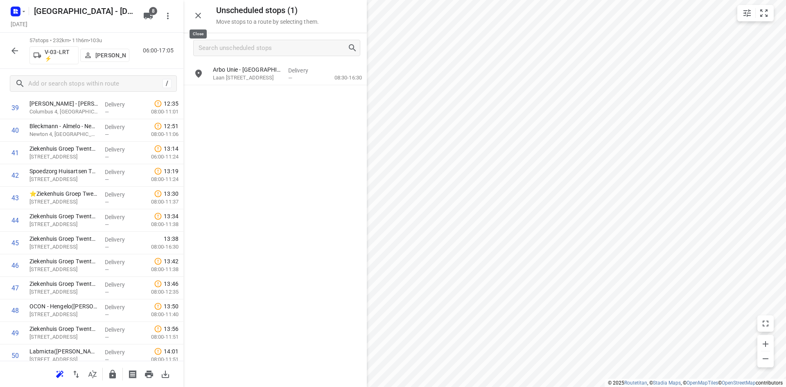
click at [203, 17] on button "button" at bounding box center [198, 15] width 16 height 16
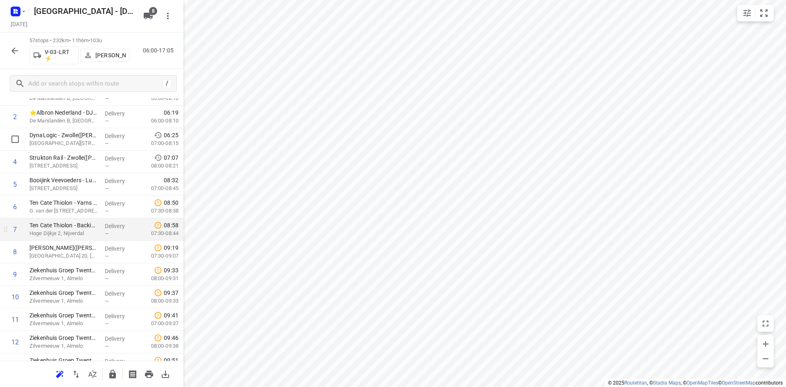
scroll to position [0, 0]
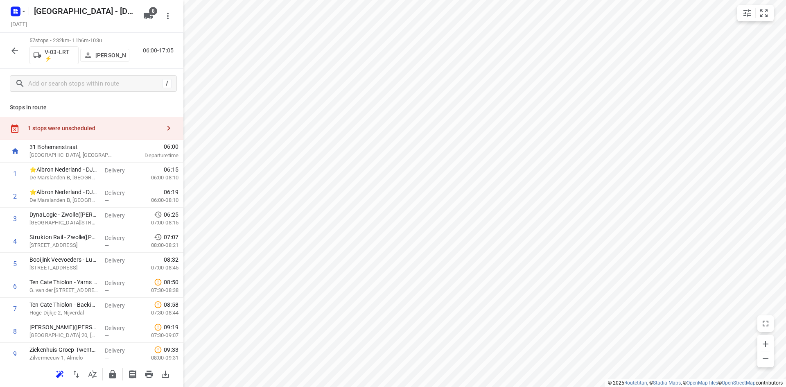
click at [105, 127] on div "1 stops were unscheduled" at bounding box center [94, 128] width 133 height 7
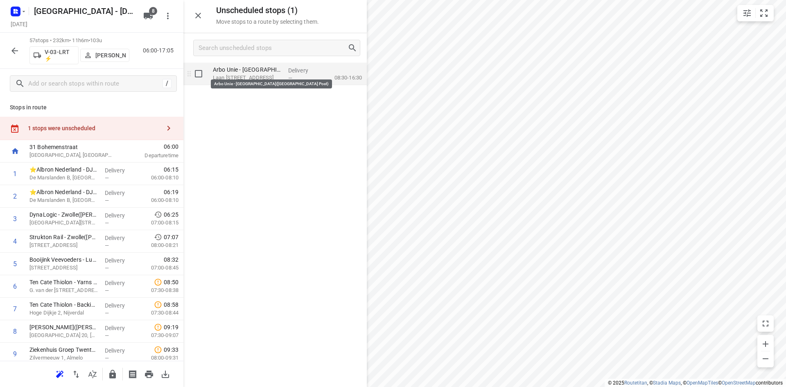
click at [239, 73] on p "Arbo Unie - Groningen(Wendel Post)" at bounding box center [247, 70] width 69 height 8
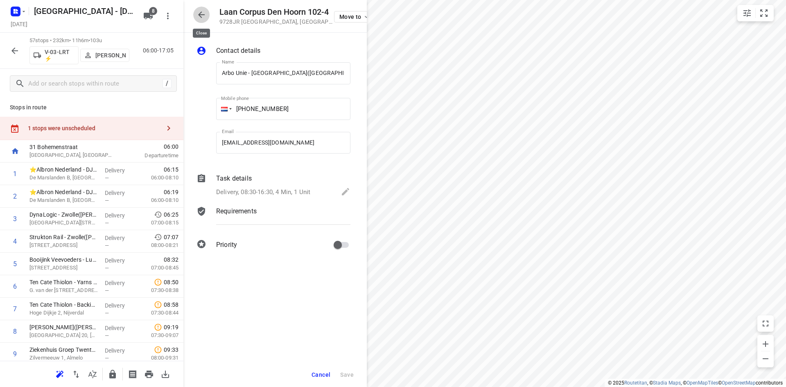
click at [202, 13] on icon "button" at bounding box center [202, 15] width 10 height 10
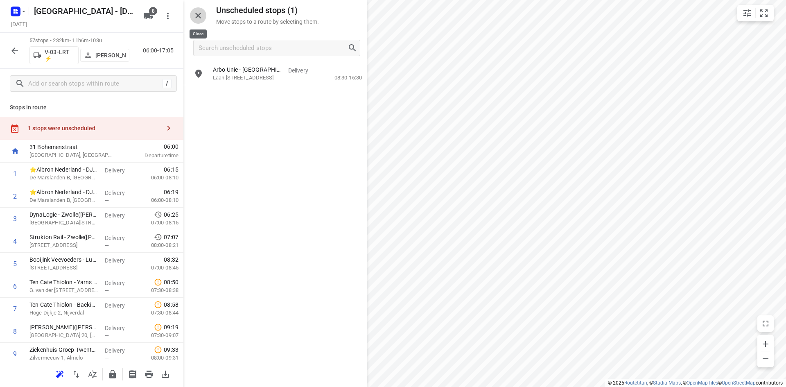
click at [200, 15] on icon "button" at bounding box center [198, 16] width 10 height 10
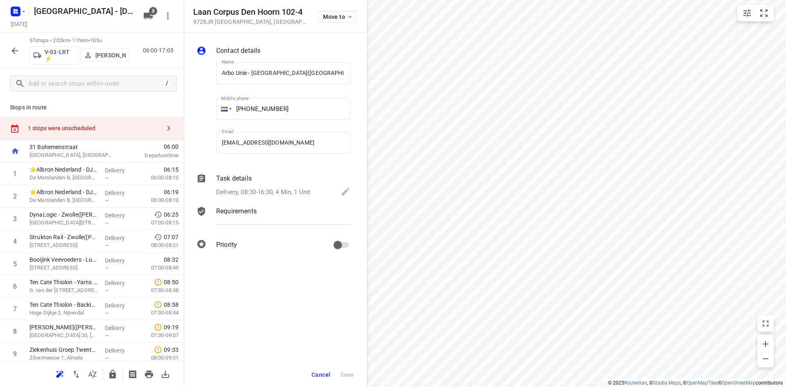
click at [201, 181] on icon at bounding box center [201, 178] width 7 height 8
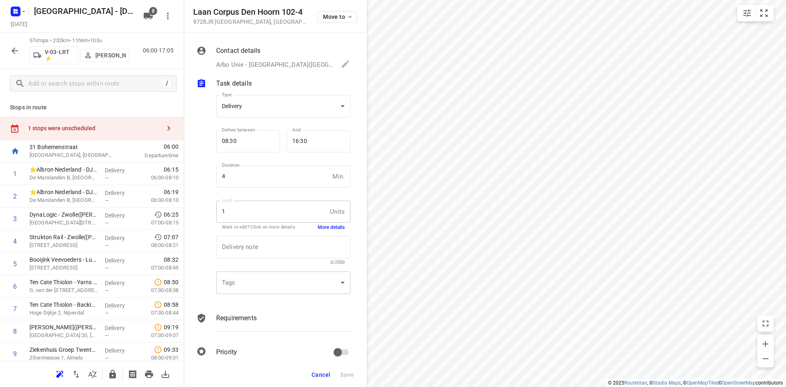
click at [272, 282] on div "​" at bounding box center [283, 283] width 134 height 23
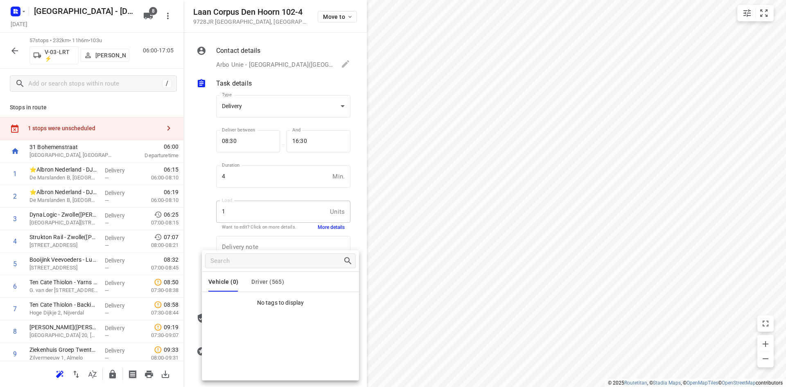
click at [483, 230] on div at bounding box center [393, 193] width 786 height 387
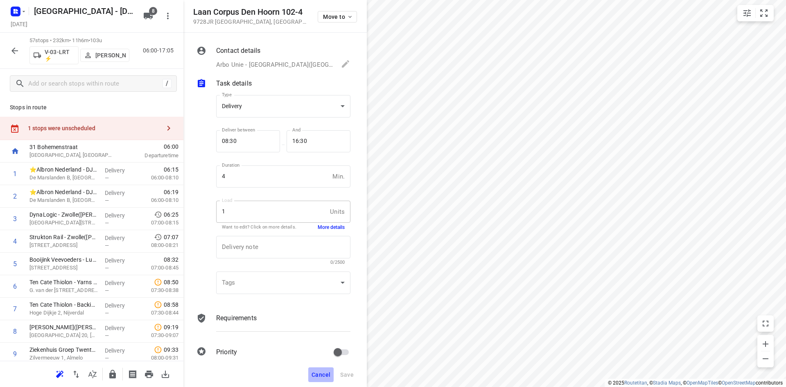
click at [316, 377] on button "Cancel" at bounding box center [320, 374] width 25 height 15
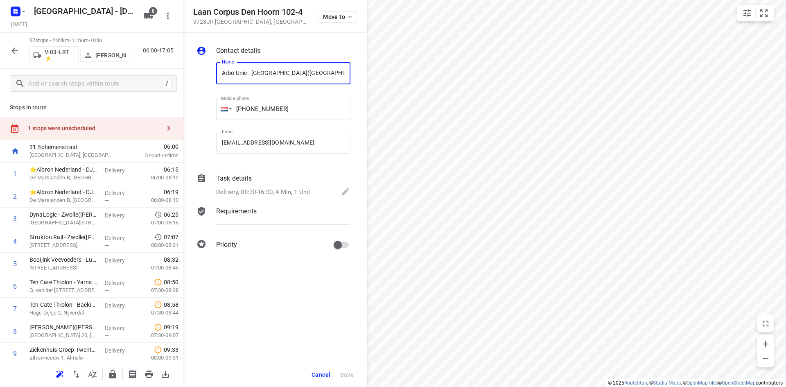
drag, startPoint x: 246, startPoint y: 73, endPoint x: 219, endPoint y: 76, distance: 27.2
click at [219, 76] on input "Arbo Unie - Groningen(Wendel Post)" at bounding box center [283, 73] width 134 height 22
click at [312, 374] on span "Cancel" at bounding box center [321, 374] width 19 height 7
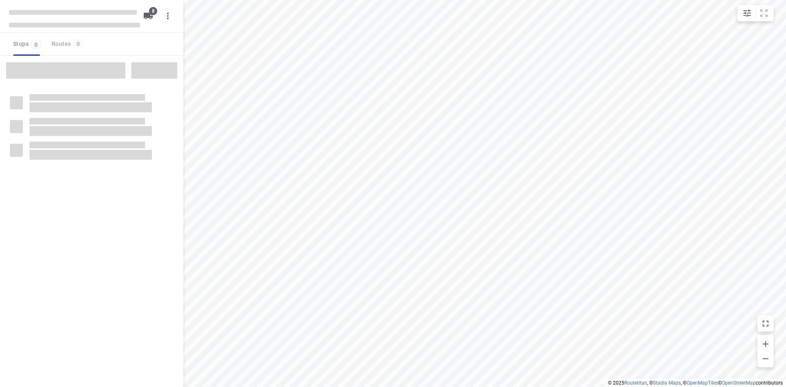
checkbox input "true"
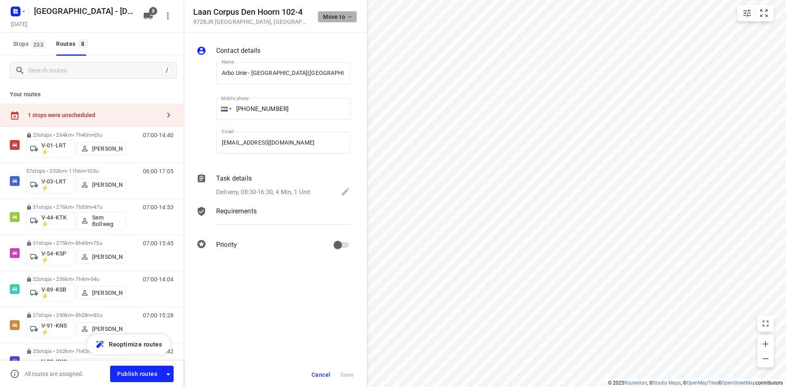
click at [327, 14] on span "Move to" at bounding box center [338, 17] width 30 height 7
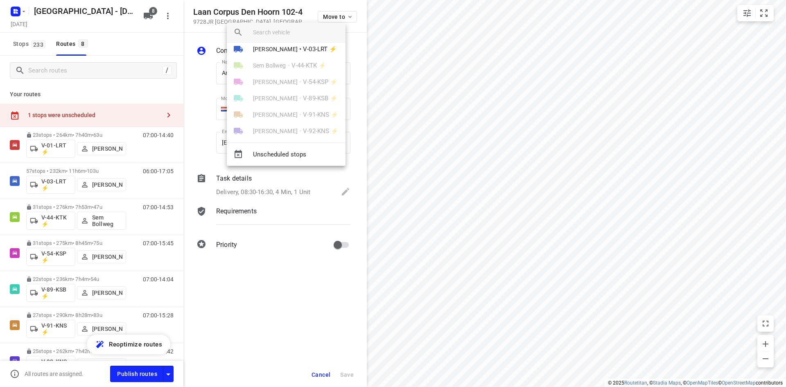
scroll to position [48, 0]
click at [330, 373] on div at bounding box center [393, 193] width 786 height 387
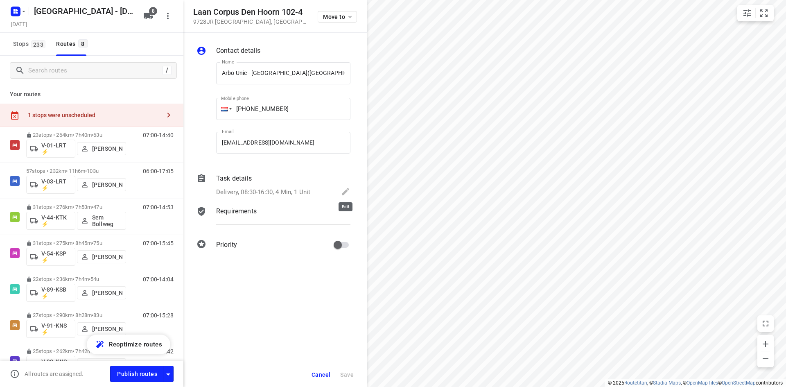
click at [348, 191] on icon at bounding box center [345, 191] width 7 height 7
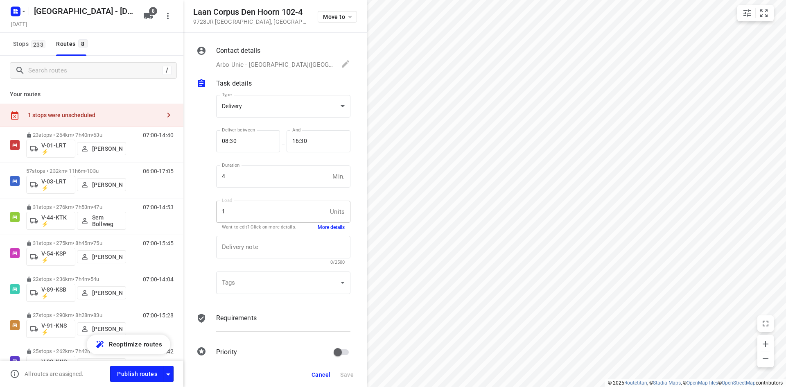
click at [318, 373] on span "Cancel" at bounding box center [321, 374] width 19 height 7
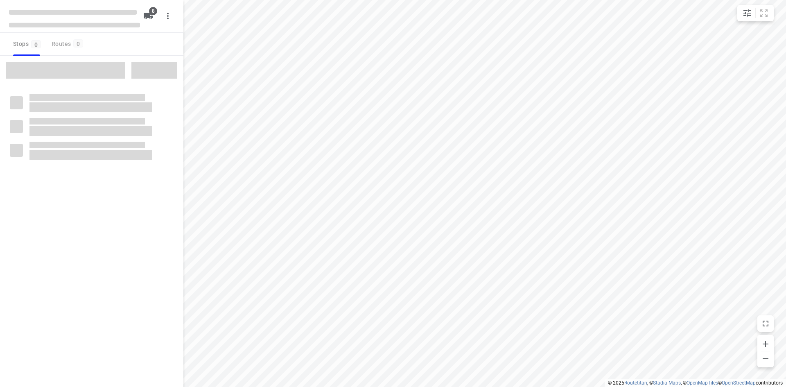
checkbox input "true"
